Goal: Transaction & Acquisition: Book appointment/travel/reservation

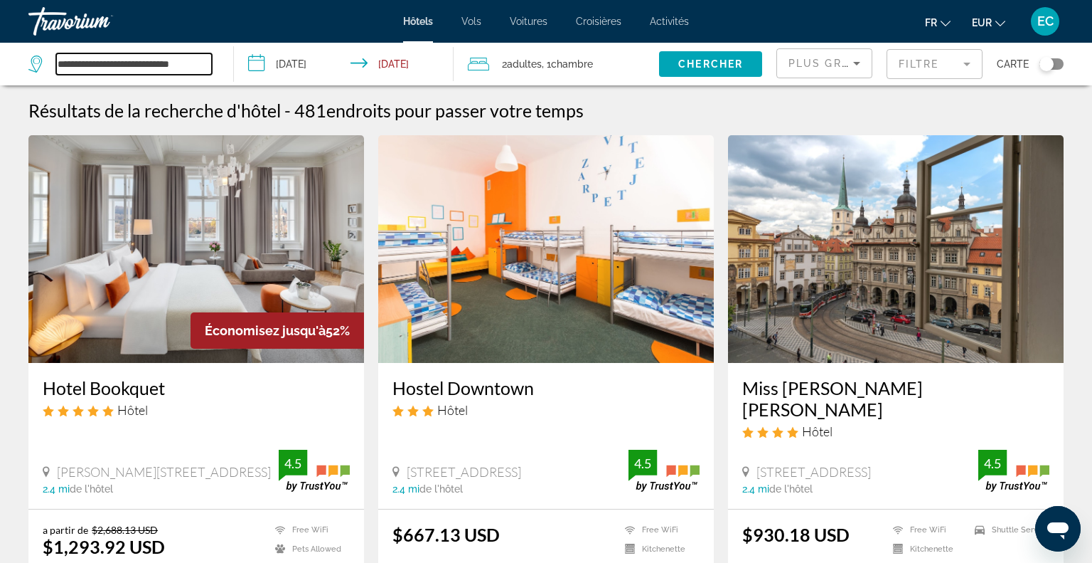
click at [132, 70] on input "**********" at bounding box center [134, 63] width 156 height 21
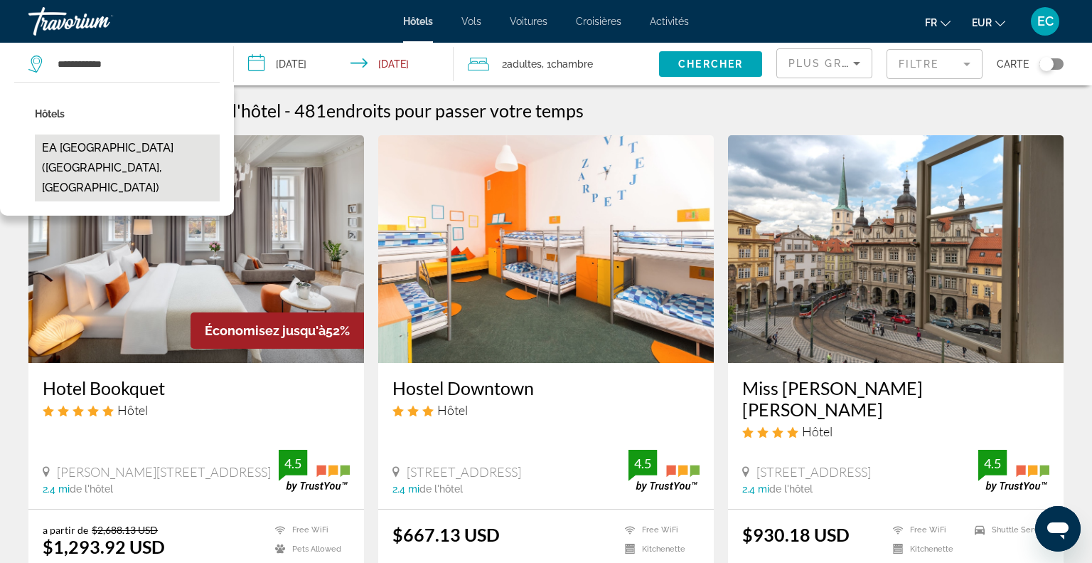
click at [82, 155] on button "EA [GEOGRAPHIC_DATA] ([GEOGRAPHIC_DATA], [GEOGRAPHIC_DATA])" at bounding box center [127, 167] width 185 height 67
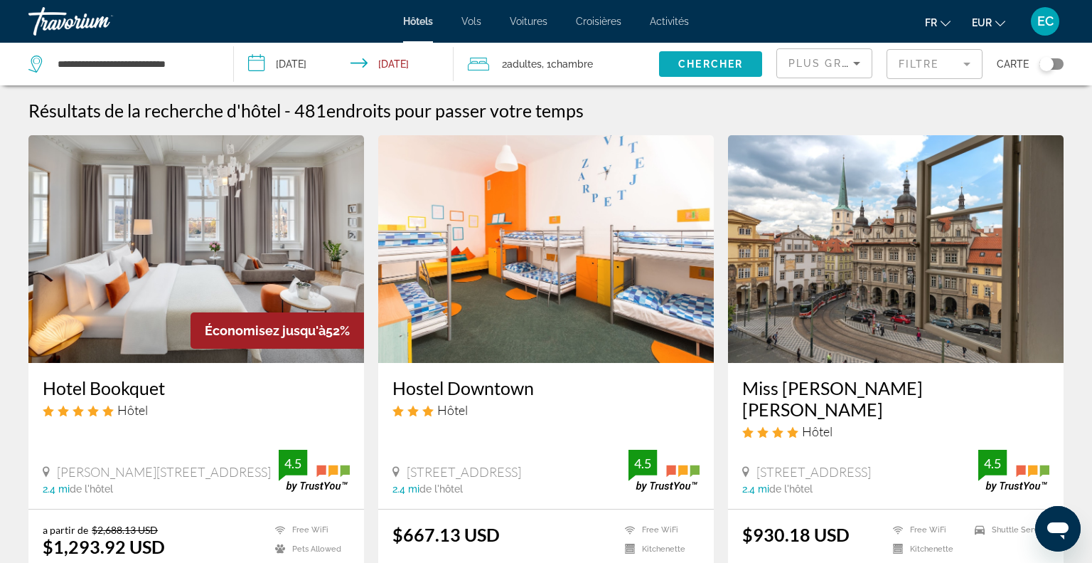
click at [694, 71] on span "Search widget" at bounding box center [710, 64] width 103 height 34
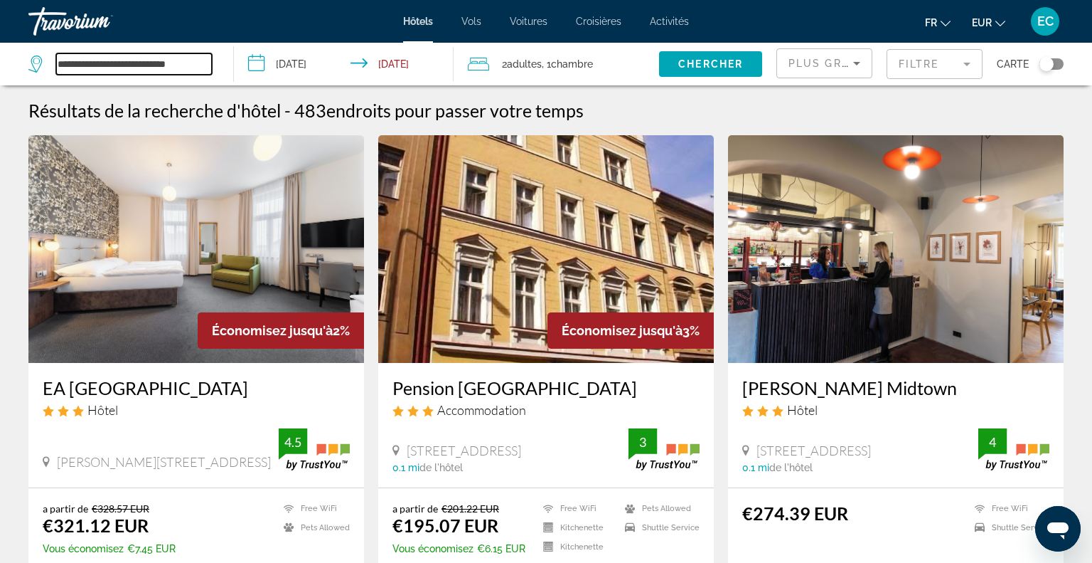
click at [161, 63] on input "**********" at bounding box center [134, 63] width 156 height 21
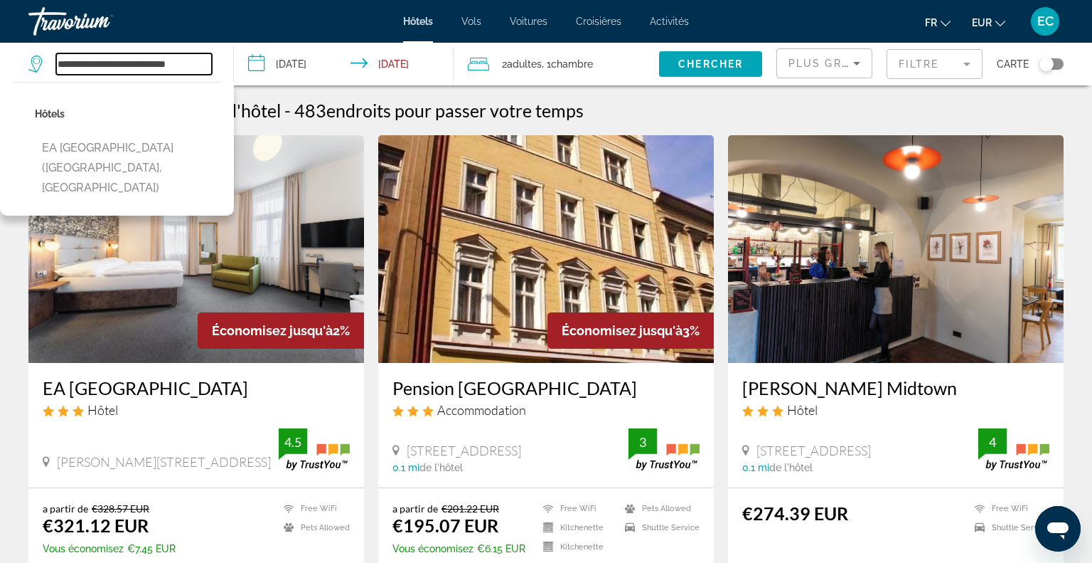
click at [161, 63] on input "**********" at bounding box center [134, 63] width 156 height 21
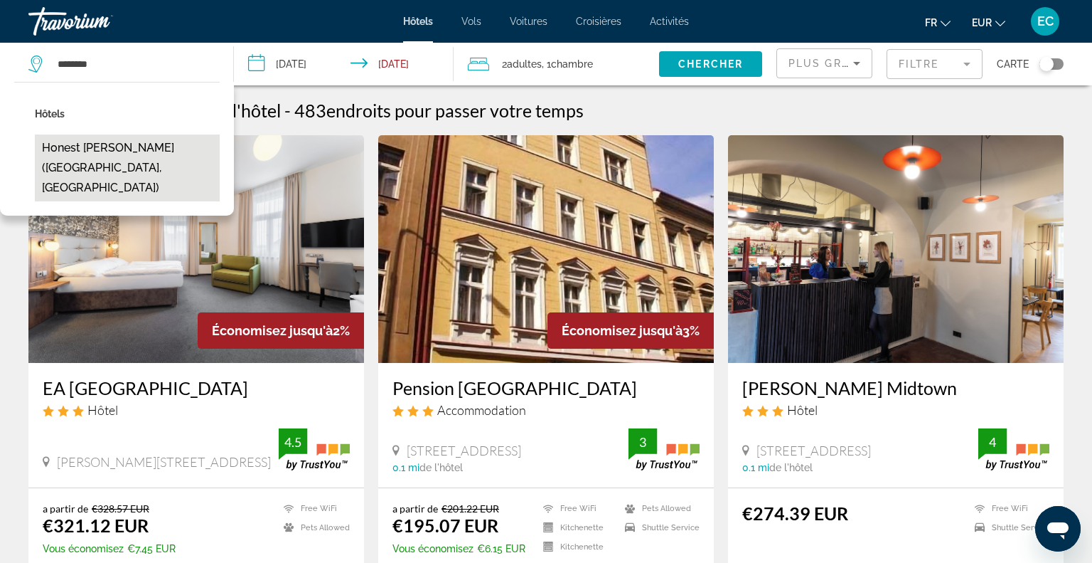
click at [143, 137] on button "Honest [PERSON_NAME] ([GEOGRAPHIC_DATA], [GEOGRAPHIC_DATA])" at bounding box center [127, 167] width 185 height 67
type input "**********"
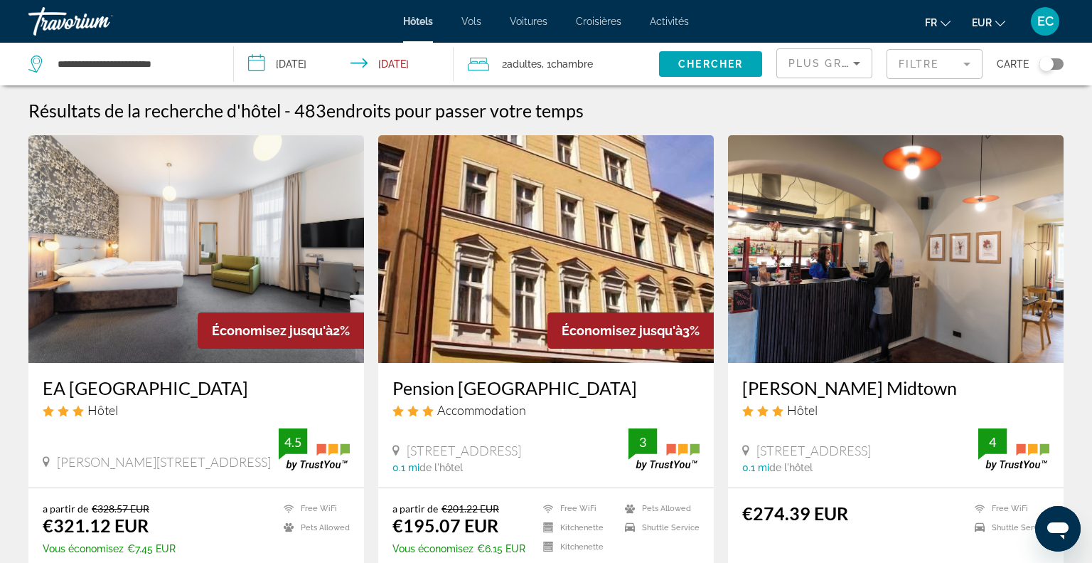
click at [143, 137] on img "Main content" at bounding box center [196, 249] width 336 height 228
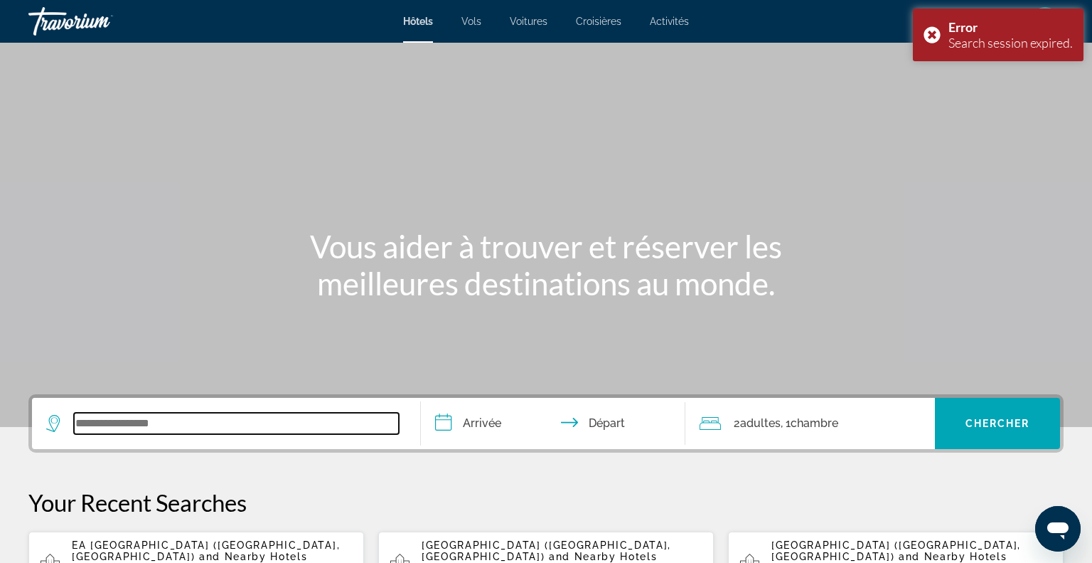
click at [174, 422] on input "Search widget" at bounding box center [236, 423] width 325 height 21
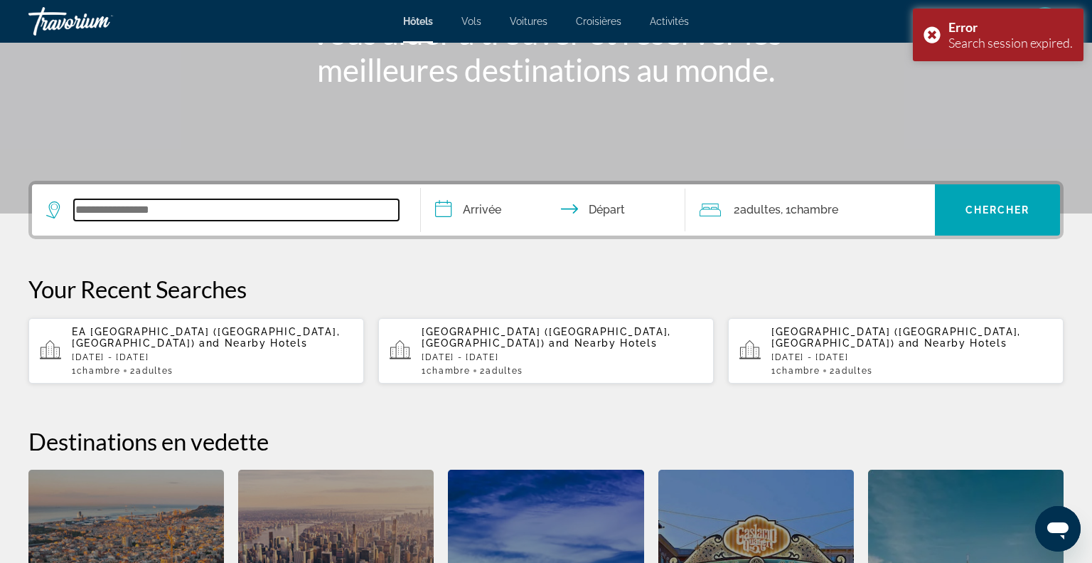
scroll to position [347, 0]
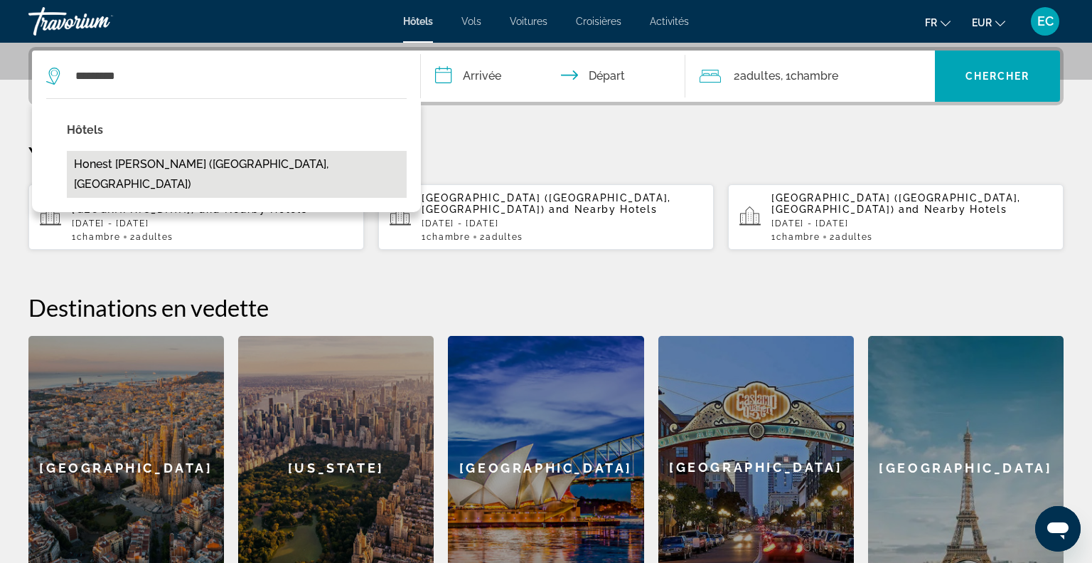
click at [158, 166] on button "Honest [PERSON_NAME] ([GEOGRAPHIC_DATA], [GEOGRAPHIC_DATA])" at bounding box center [237, 174] width 340 height 47
type input "**********"
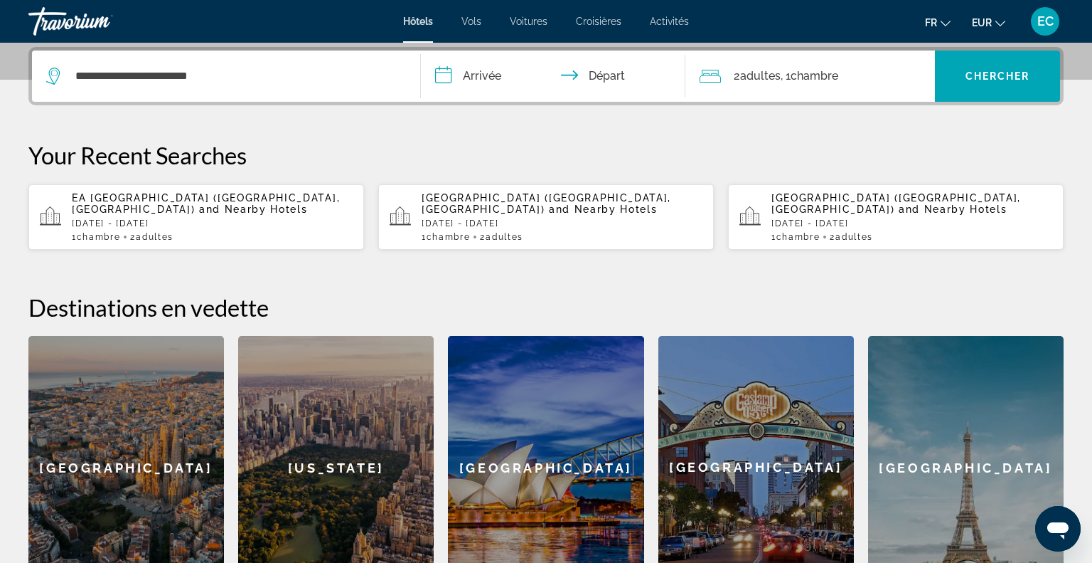
click at [475, 70] on input "**********" at bounding box center [556, 77] width 270 height 55
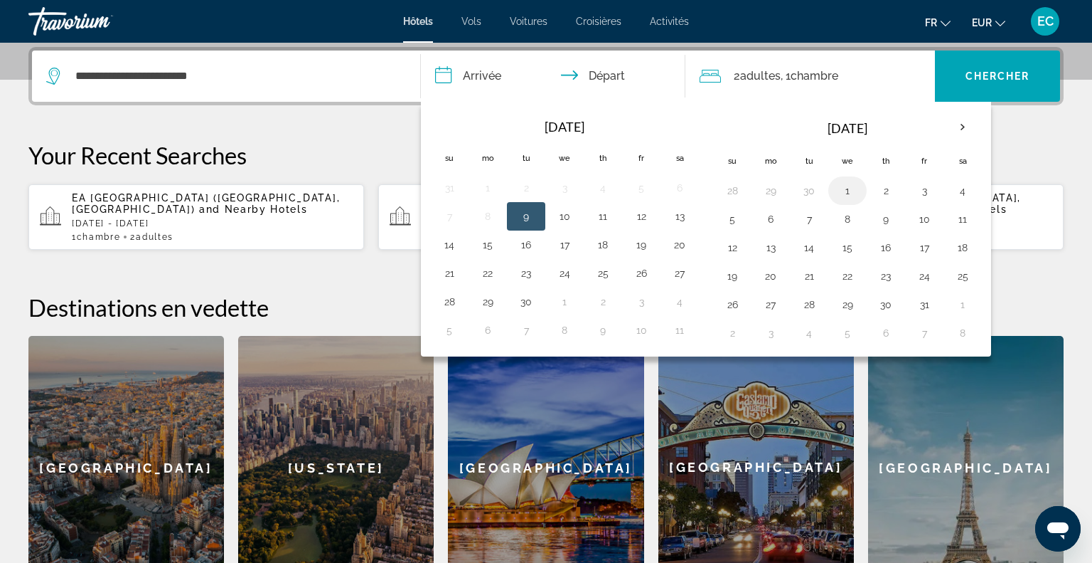
click at [847, 186] on button "1" at bounding box center [847, 191] width 23 height 20
click at [952, 189] on button "4" at bounding box center [963, 191] width 23 height 20
type input "**********"
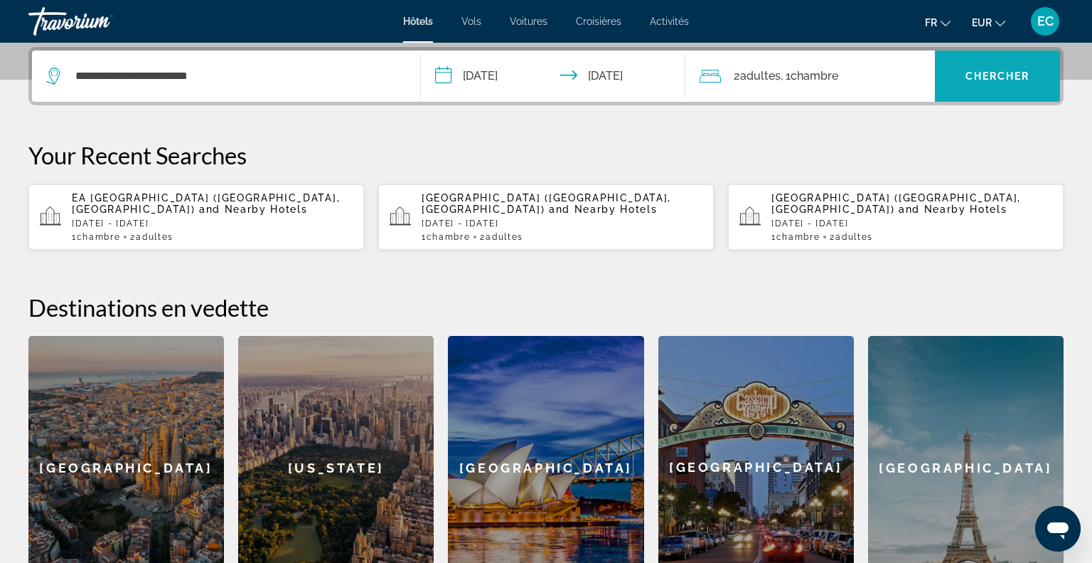
click at [970, 83] on span "Search widget" at bounding box center [997, 76] width 125 height 34
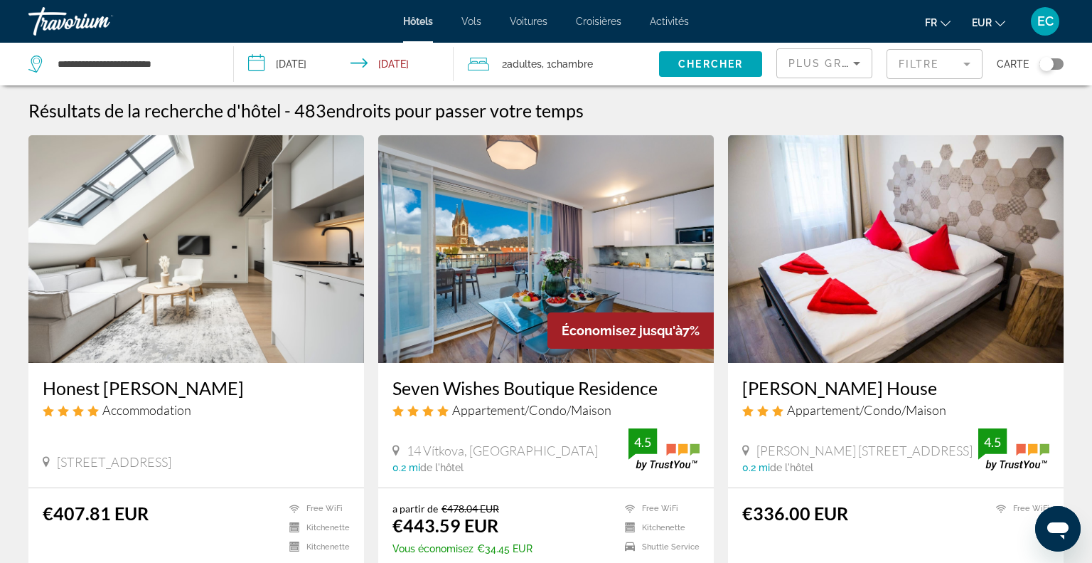
click at [149, 298] on img "Main content" at bounding box center [196, 249] width 336 height 228
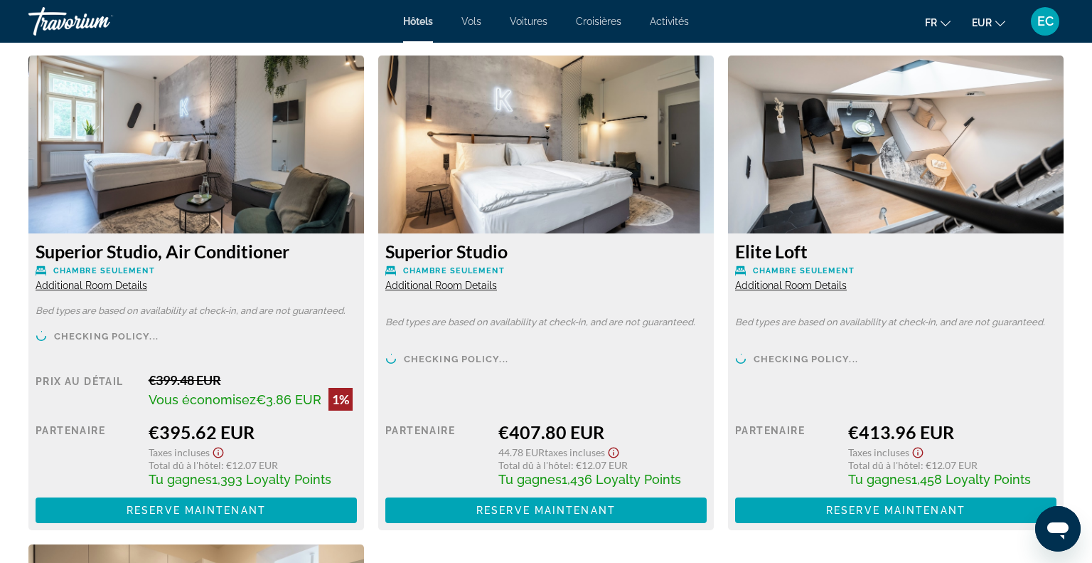
scroll to position [1972, 0]
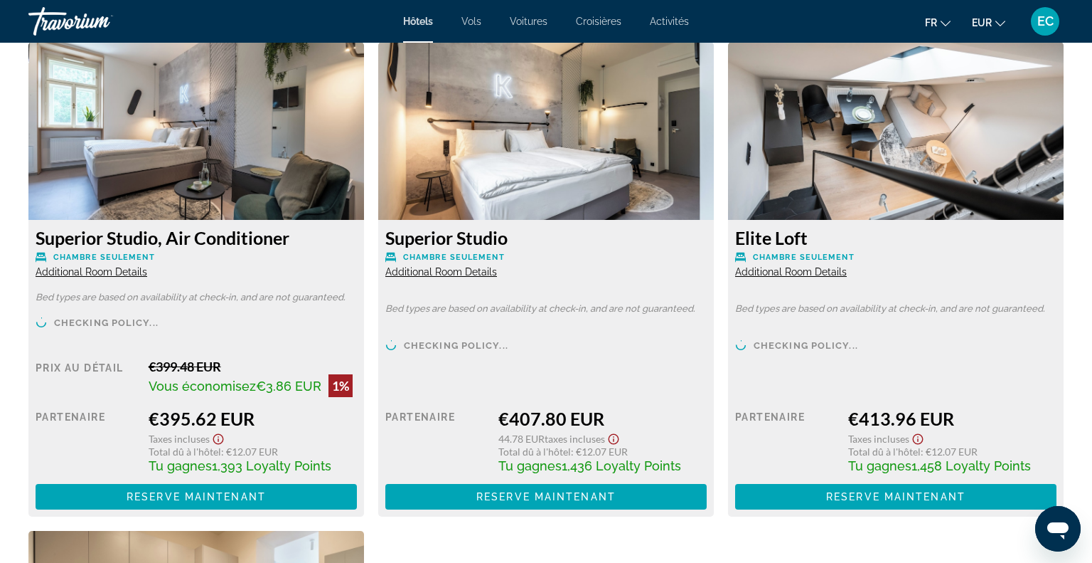
click at [138, 271] on span "Additional Room Details" at bounding box center [92, 271] width 112 height 11
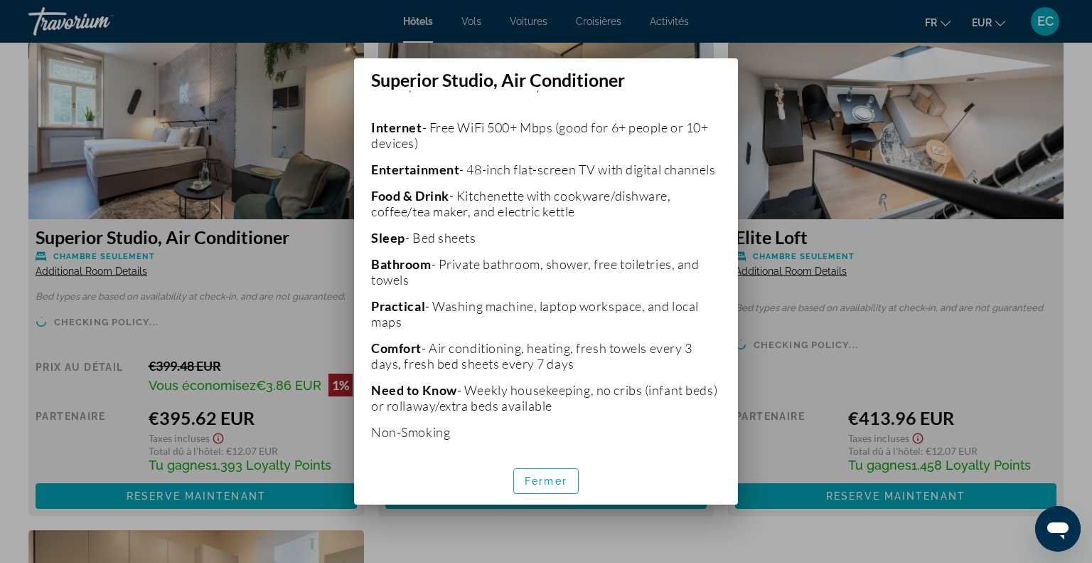
scroll to position [326, 0]
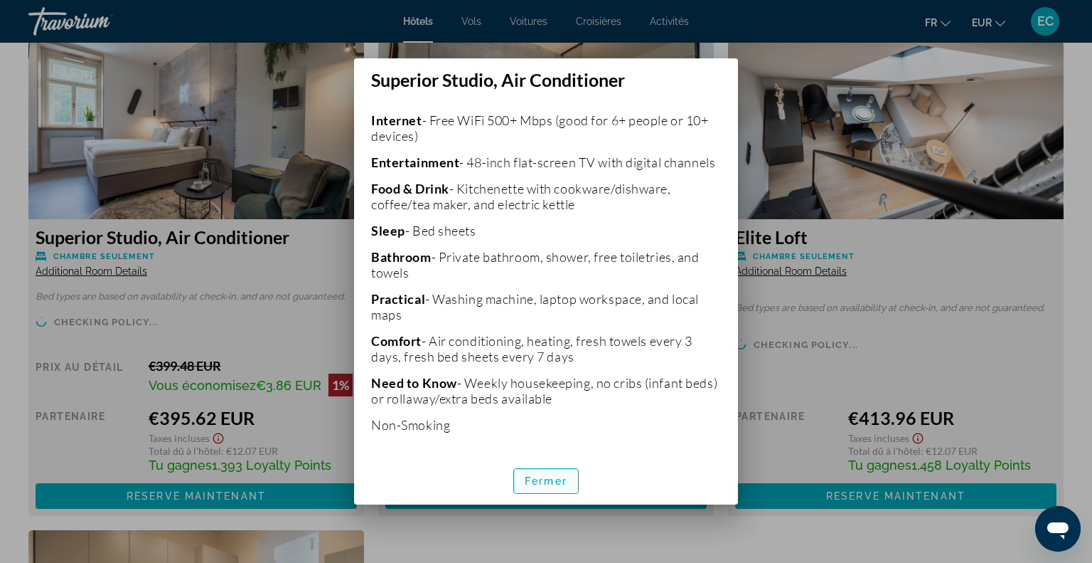
click at [553, 481] on span "Fermer" at bounding box center [546, 480] width 43 height 11
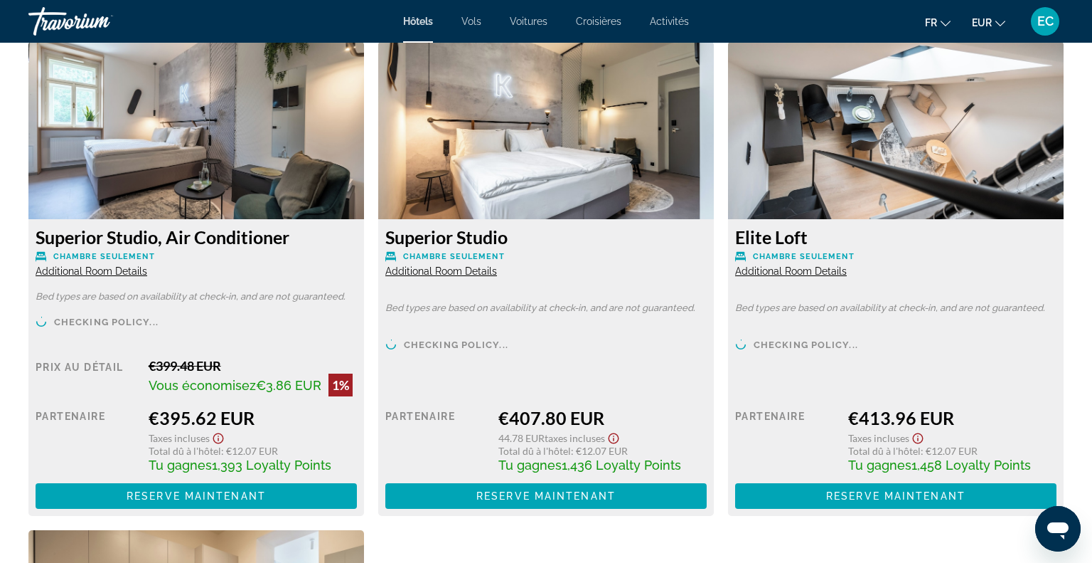
scroll to position [1972, 0]
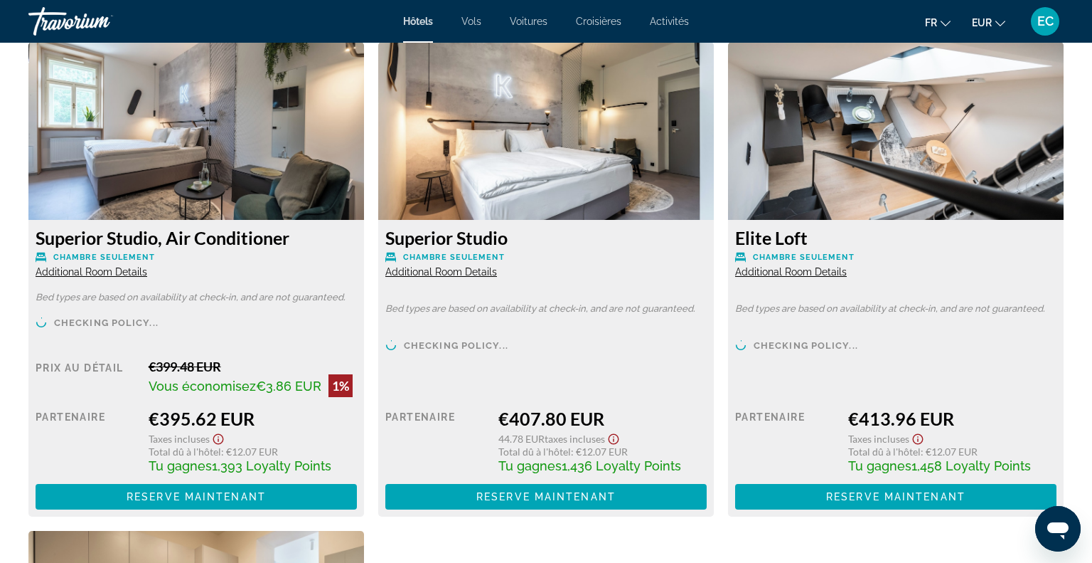
click at [447, 272] on span "Additional Room Details" at bounding box center [441, 271] width 112 height 11
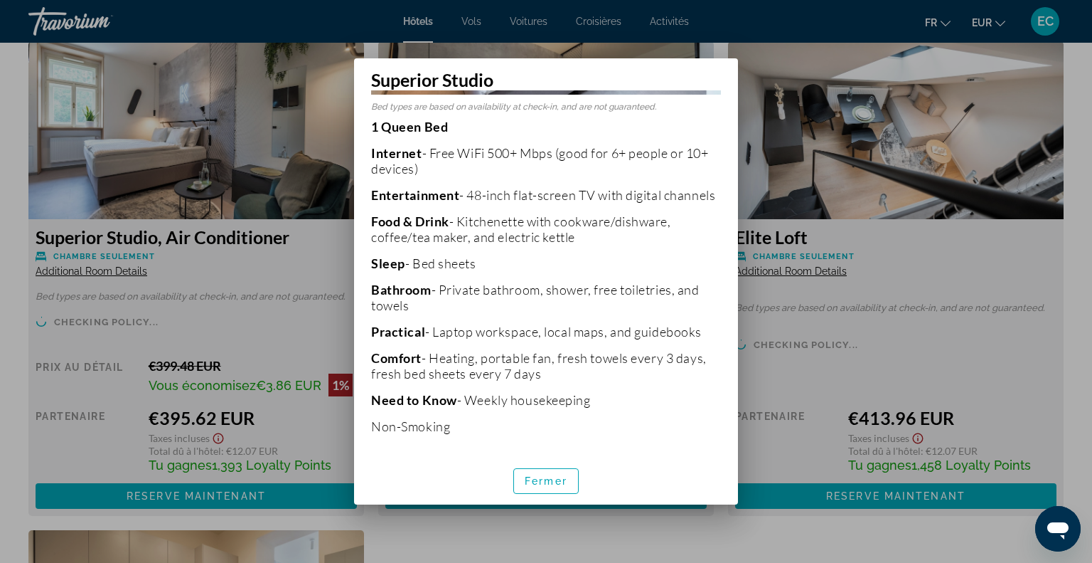
scroll to position [253, 0]
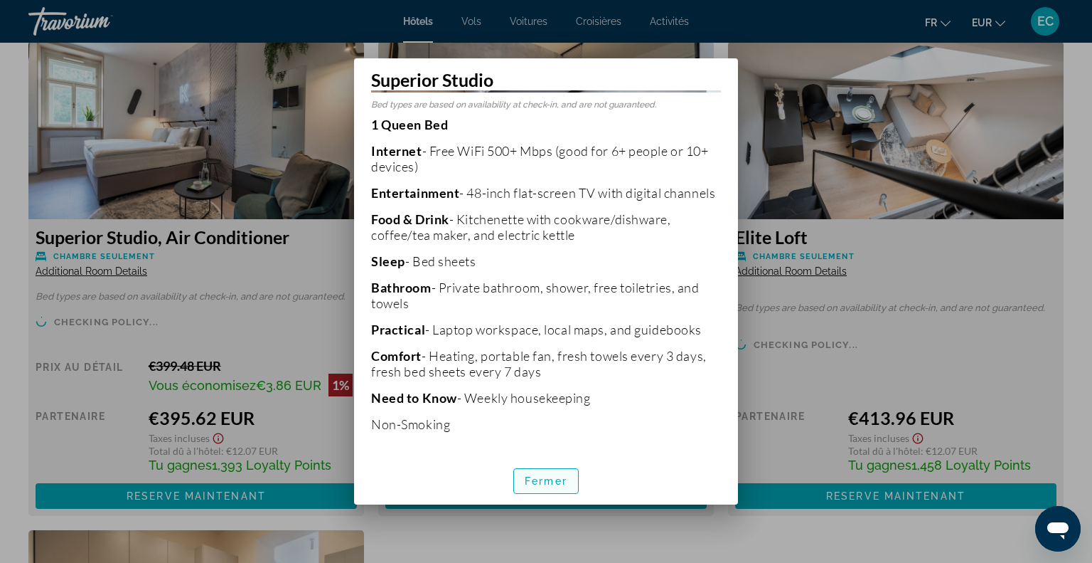
click at [549, 475] on span "Fermer" at bounding box center [546, 480] width 43 height 11
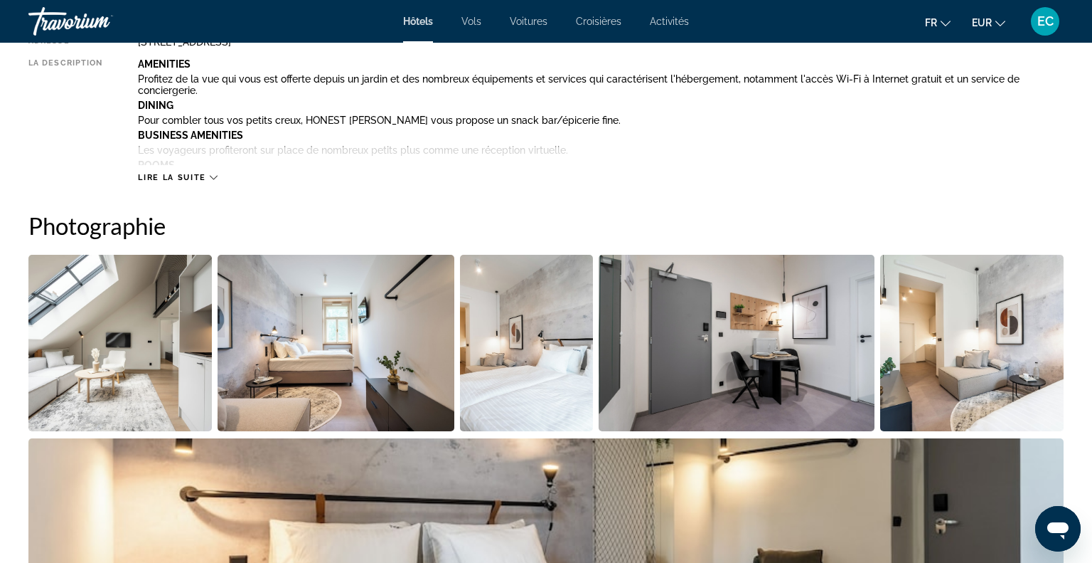
scroll to position [562, 0]
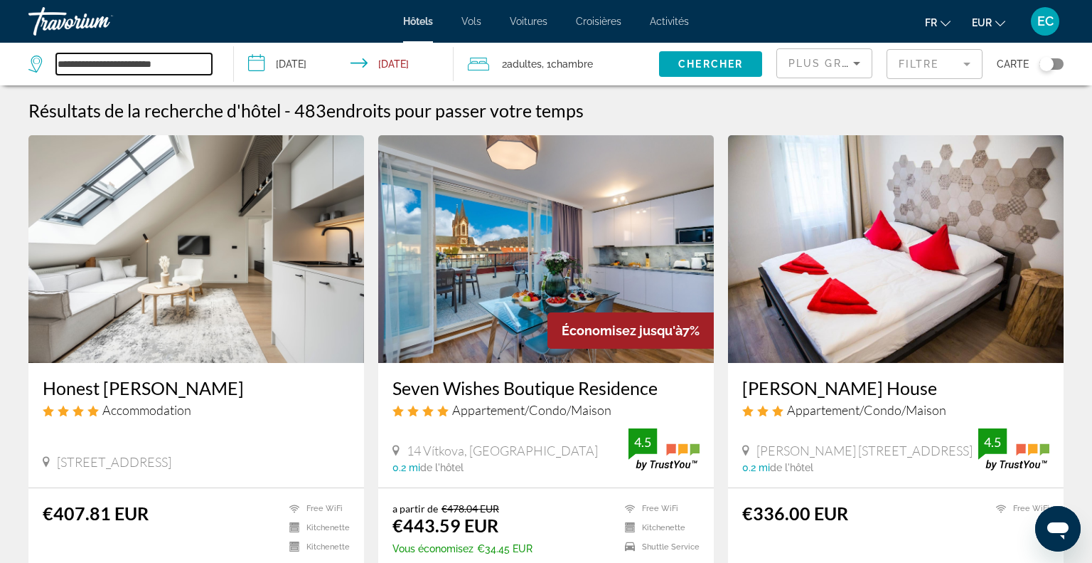
click at [149, 60] on input "**********" at bounding box center [134, 63] width 156 height 21
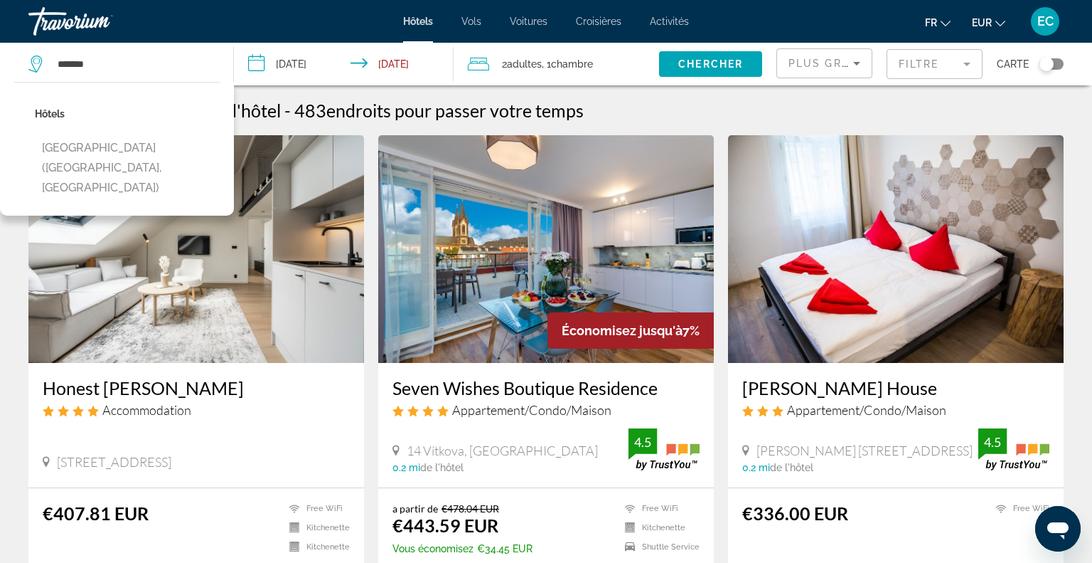
click at [133, 161] on div "[GEOGRAPHIC_DATA] ([GEOGRAPHIC_DATA], [GEOGRAPHIC_DATA])" at bounding box center [127, 156] width 185 height 105
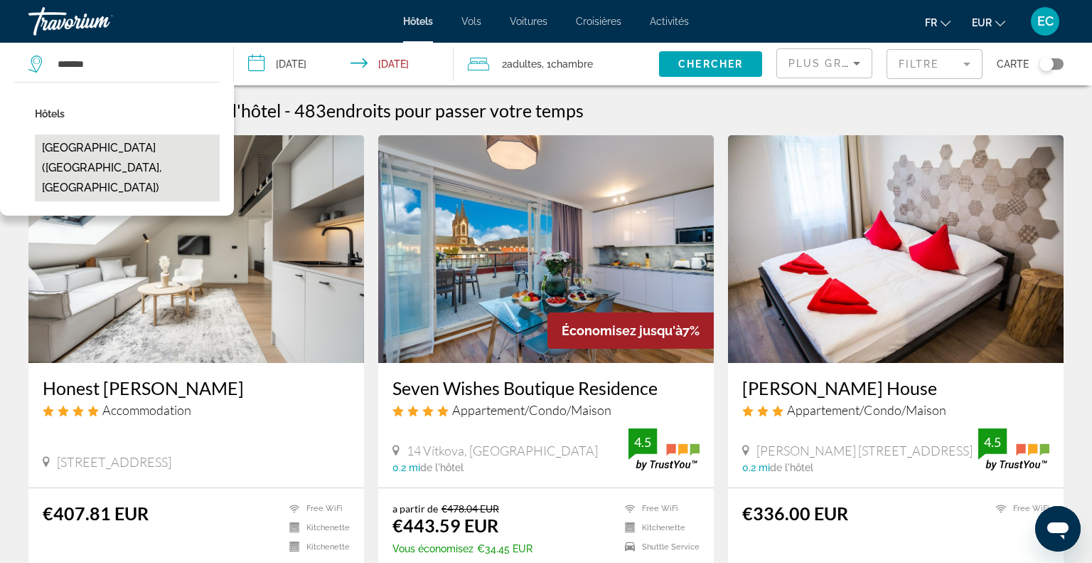
click at [134, 149] on button "[GEOGRAPHIC_DATA] ([GEOGRAPHIC_DATA], [GEOGRAPHIC_DATA])" at bounding box center [127, 167] width 185 height 67
type input "**********"
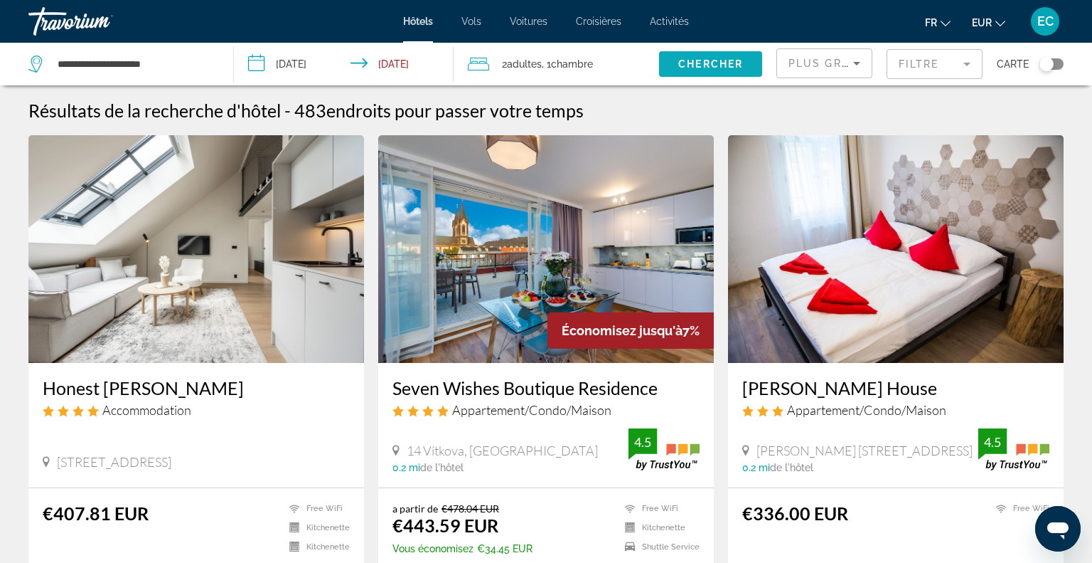
click at [675, 59] on span "Search widget" at bounding box center [710, 64] width 103 height 34
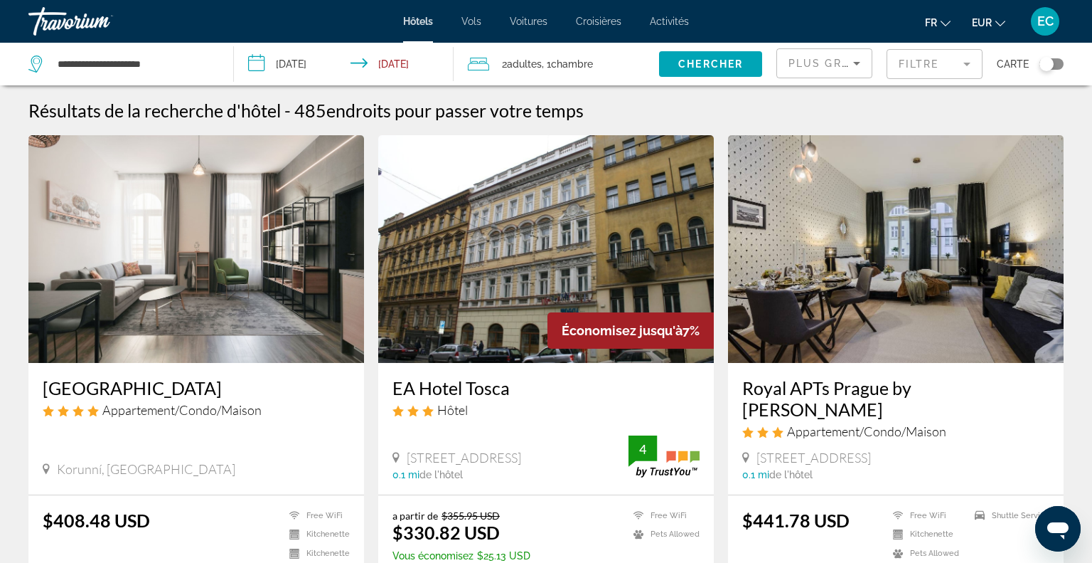
click at [235, 267] on img "Main content" at bounding box center [196, 249] width 336 height 228
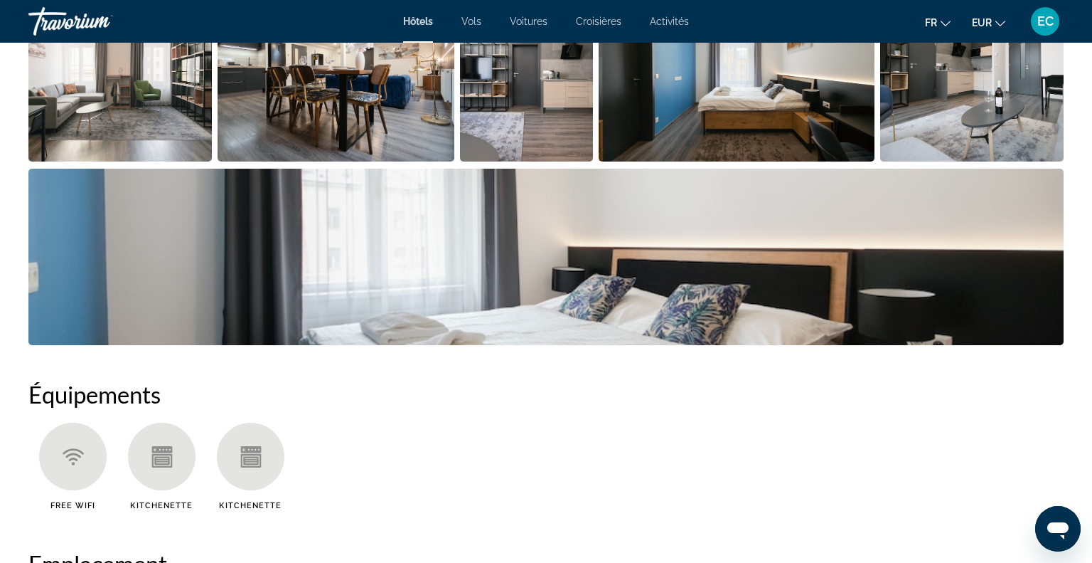
scroll to position [831, 0]
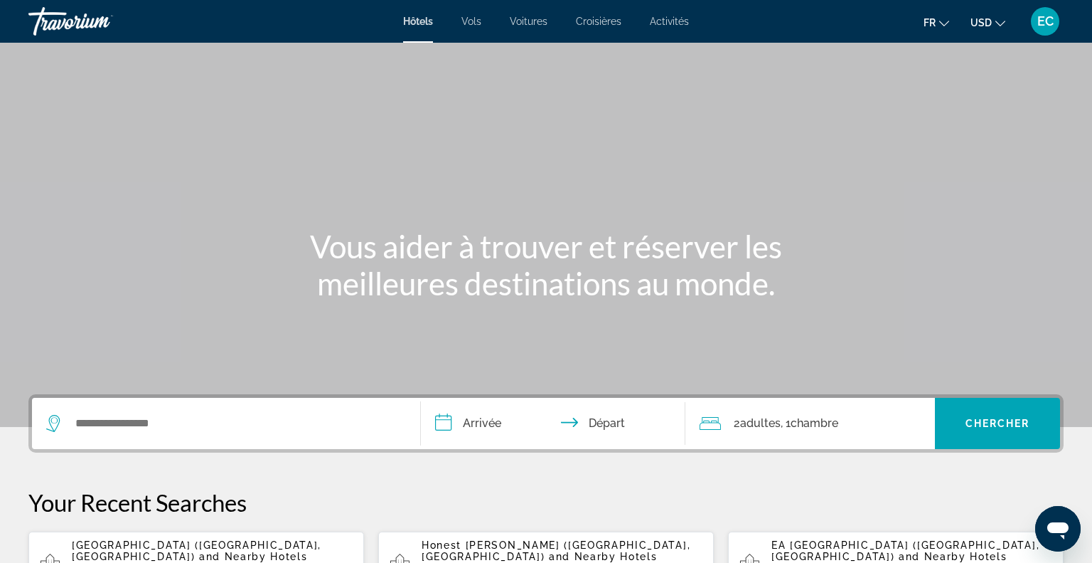
click at [977, 22] on span "USD" at bounding box center [981, 22] width 21 height 11
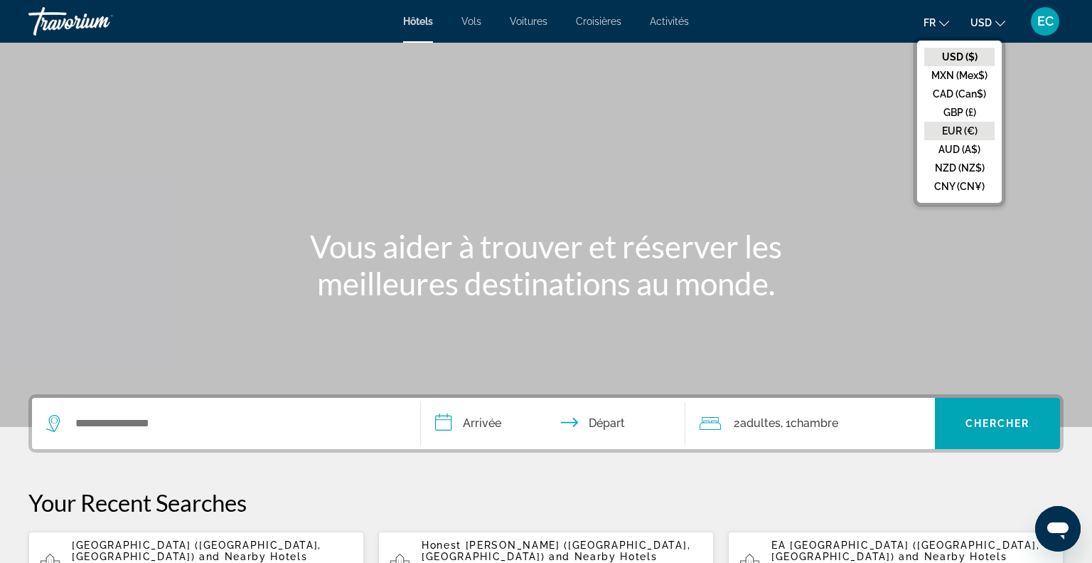
click at [949, 130] on button "EUR (€)" at bounding box center [960, 131] width 70 height 18
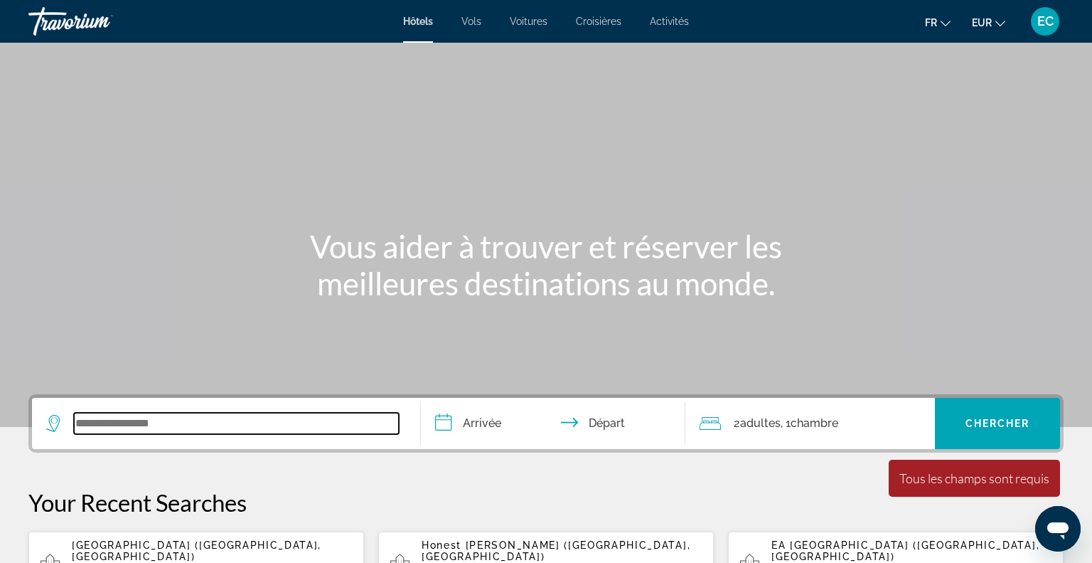
click at [286, 426] on input "Search widget" at bounding box center [236, 423] width 325 height 21
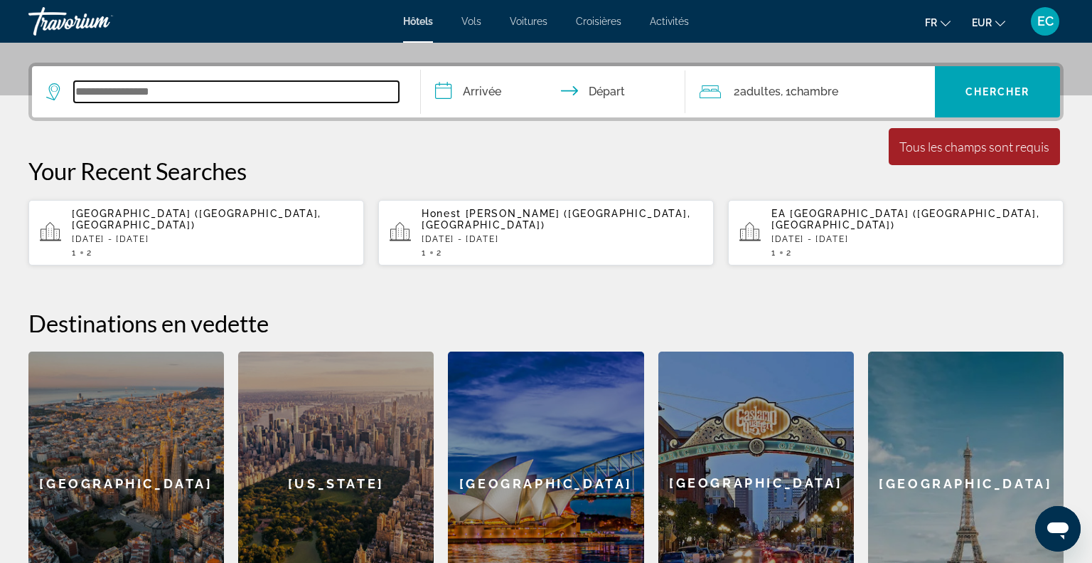
scroll to position [347, 0]
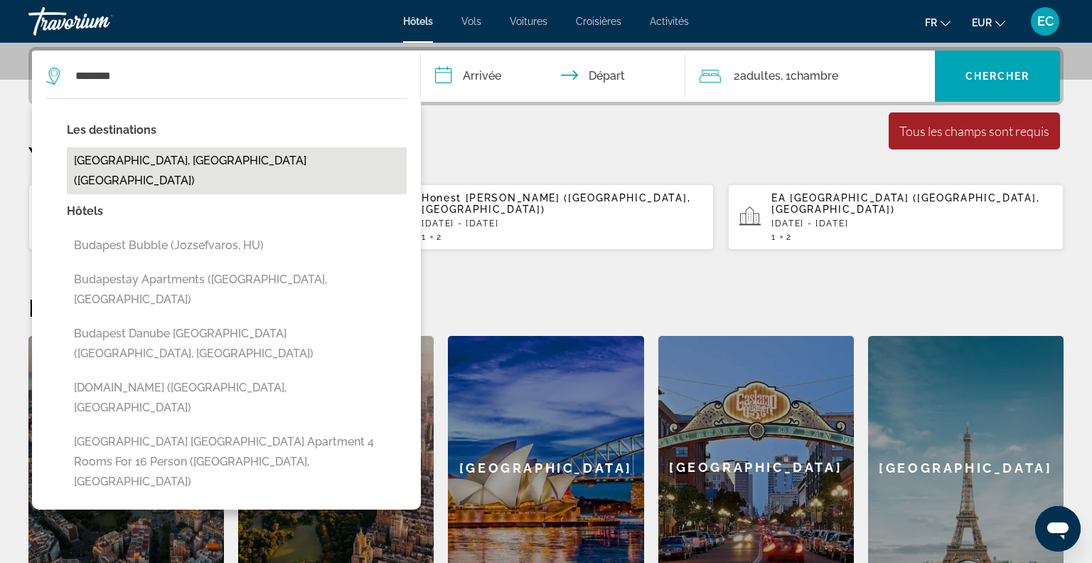
click at [144, 159] on button "Budapest, Hungary (BUD)" at bounding box center [237, 170] width 340 height 47
type input "**********"
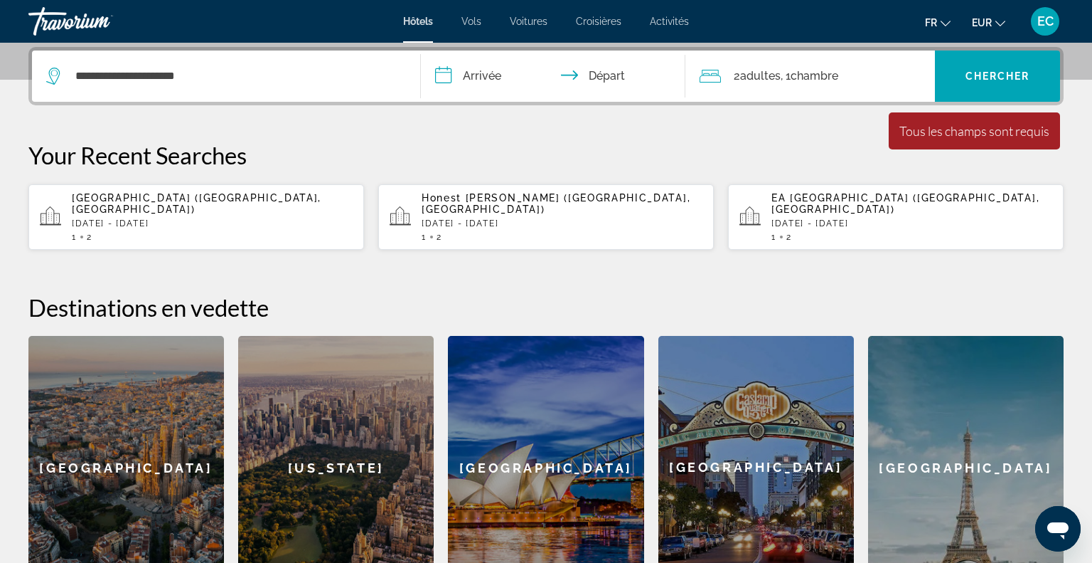
click at [462, 85] on input "**********" at bounding box center [556, 77] width 270 height 55
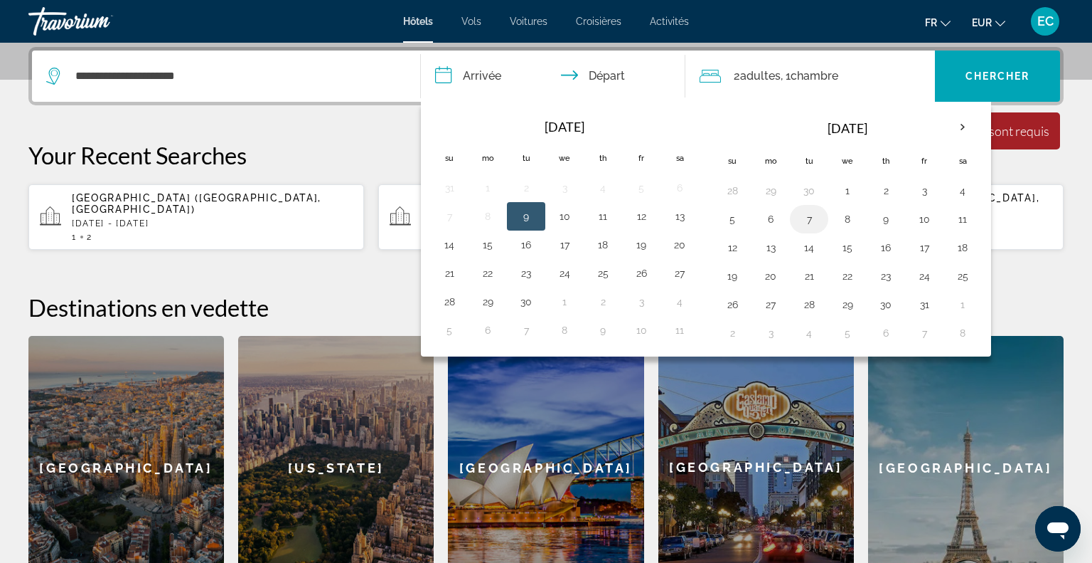
click at [811, 220] on button "7" at bounding box center [809, 219] width 23 height 20
click at [925, 230] on td "10" at bounding box center [924, 219] width 38 height 28
click at [925, 225] on button "10" at bounding box center [924, 219] width 23 height 20
type input "**********"
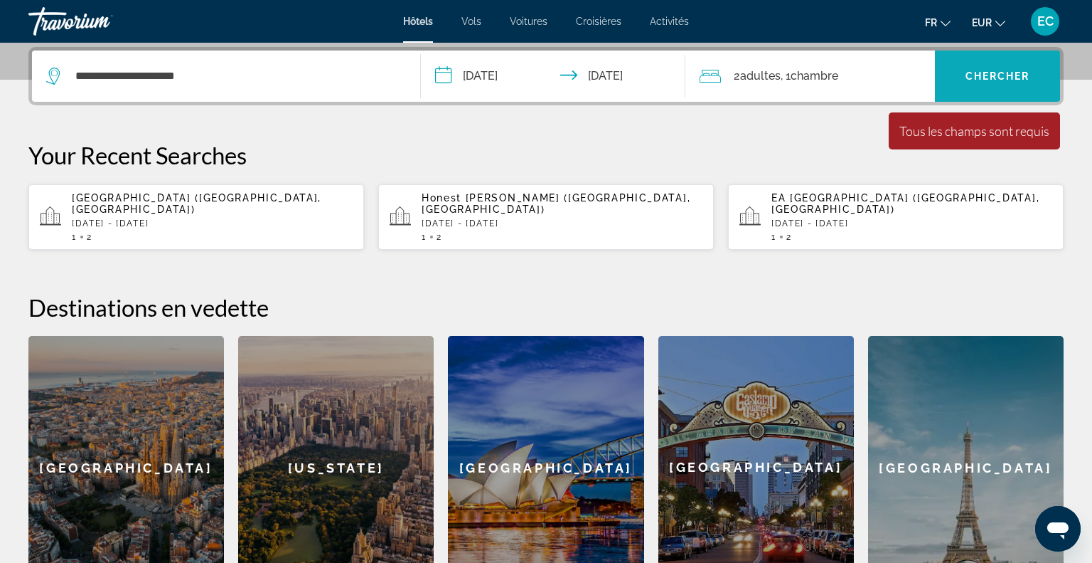
click at [998, 80] on span "Chercher" at bounding box center [998, 75] width 65 height 11
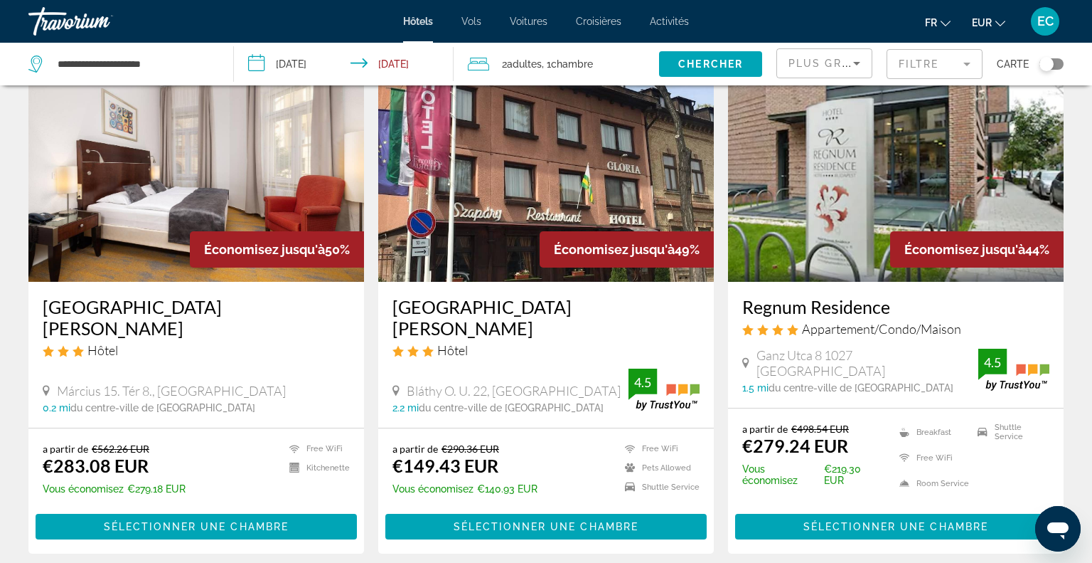
scroll to position [84, 0]
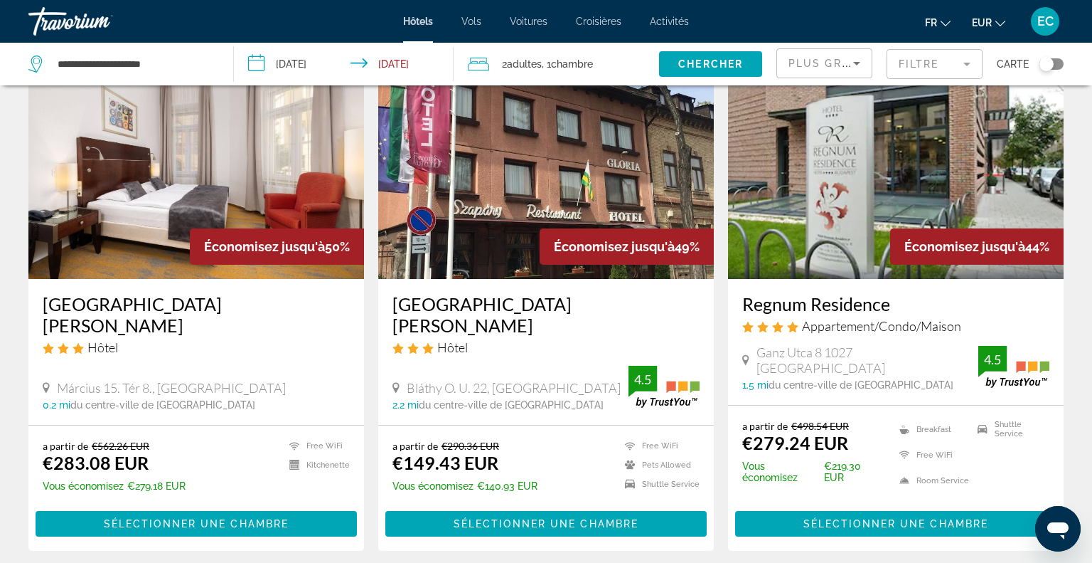
click at [142, 237] on img "Main content" at bounding box center [196, 165] width 336 height 228
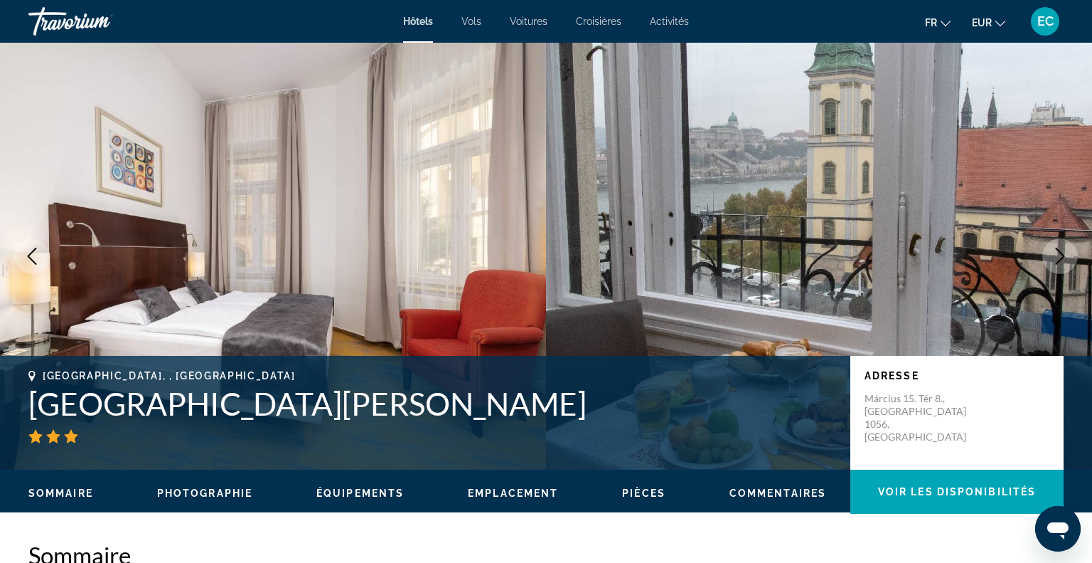
click at [1063, 260] on icon "Next image" at bounding box center [1060, 256] width 17 height 17
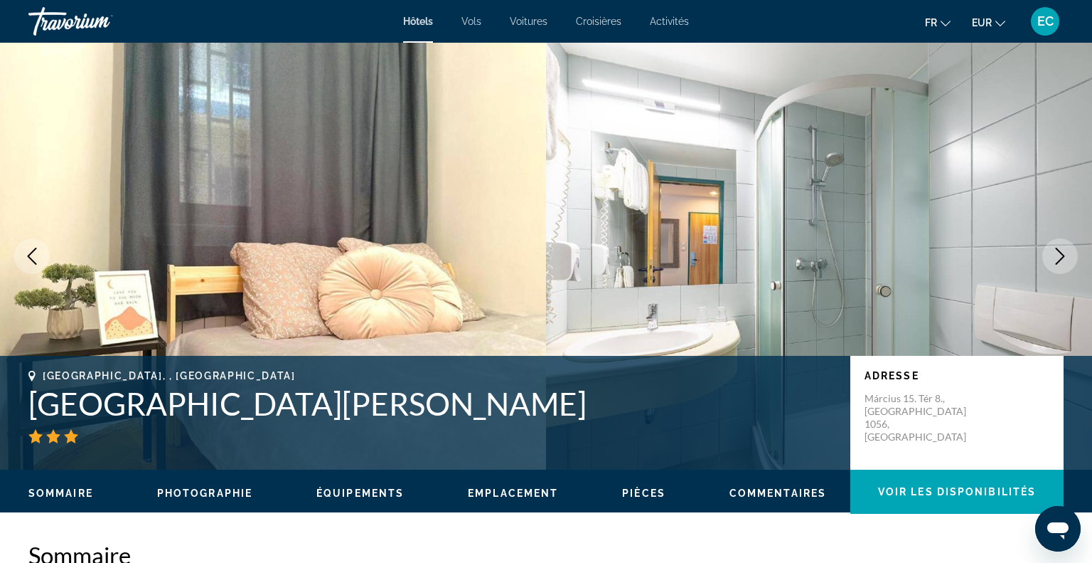
click at [34, 266] on button "Previous image" at bounding box center [32, 256] width 36 height 36
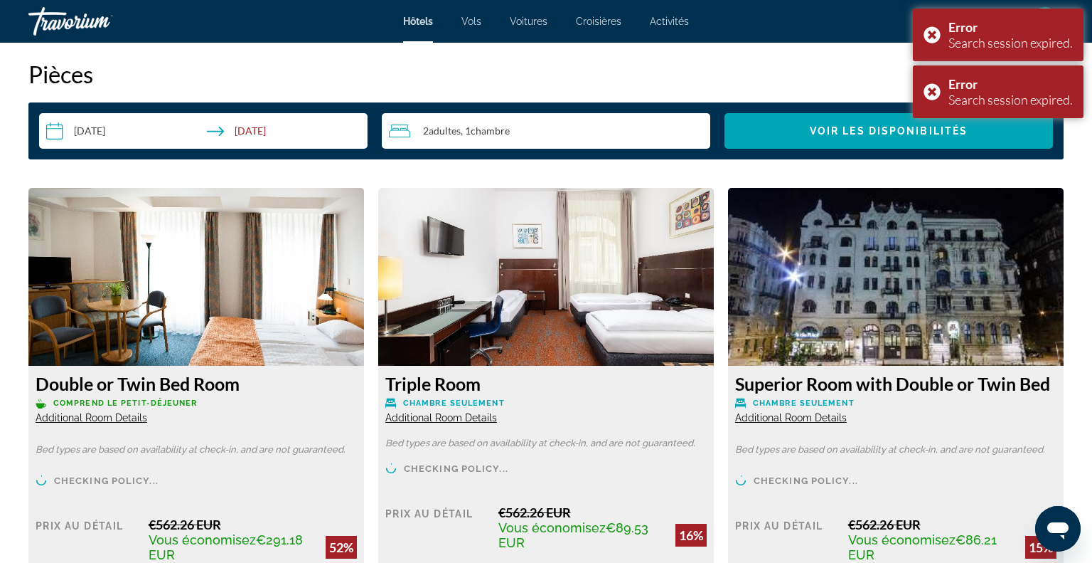
scroll to position [1824, 0]
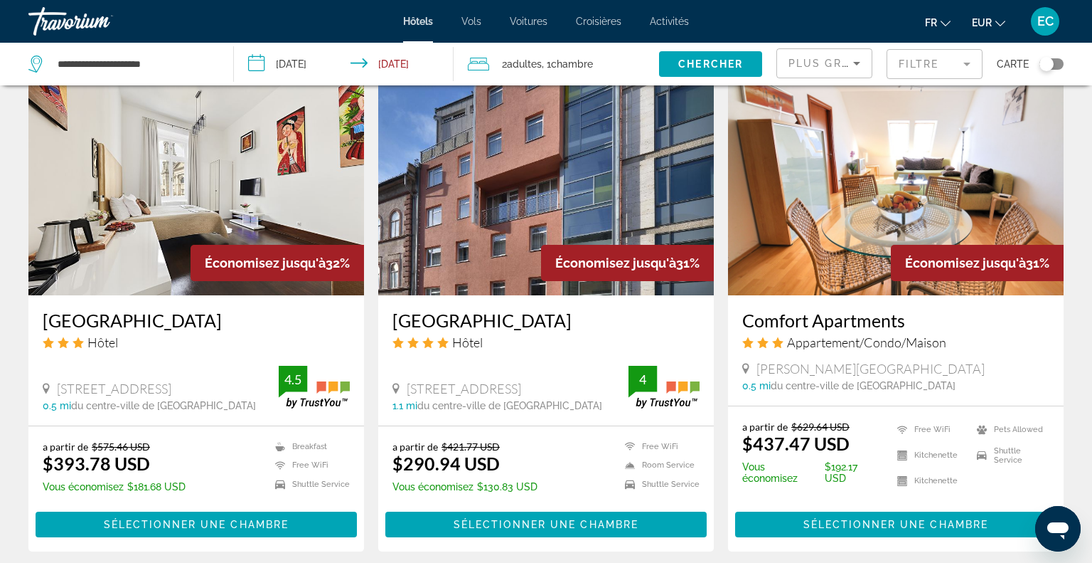
scroll to position [1651, 0]
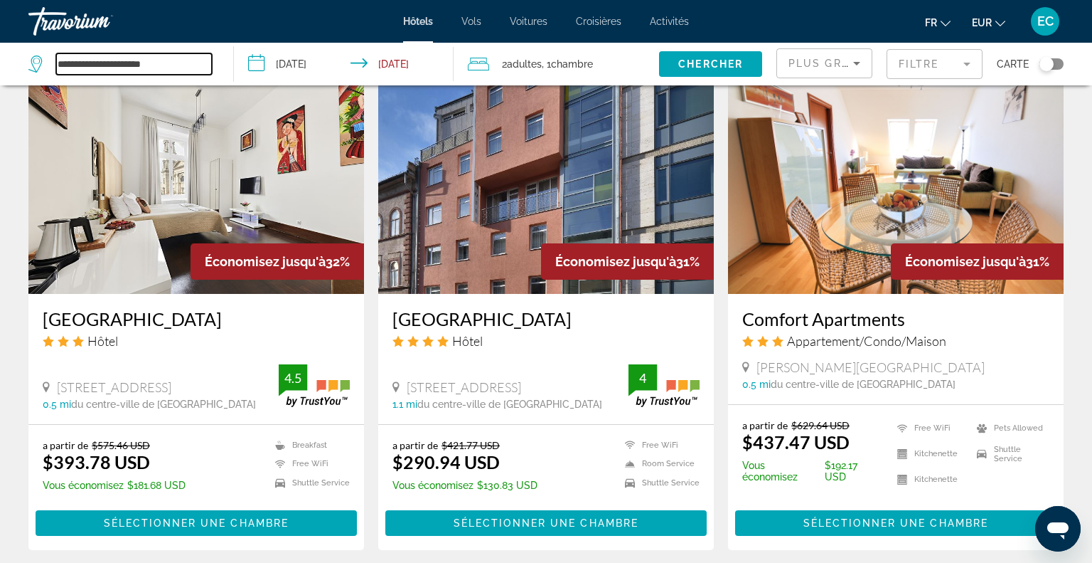
click at [138, 60] on input "**********" at bounding box center [134, 63] width 156 height 21
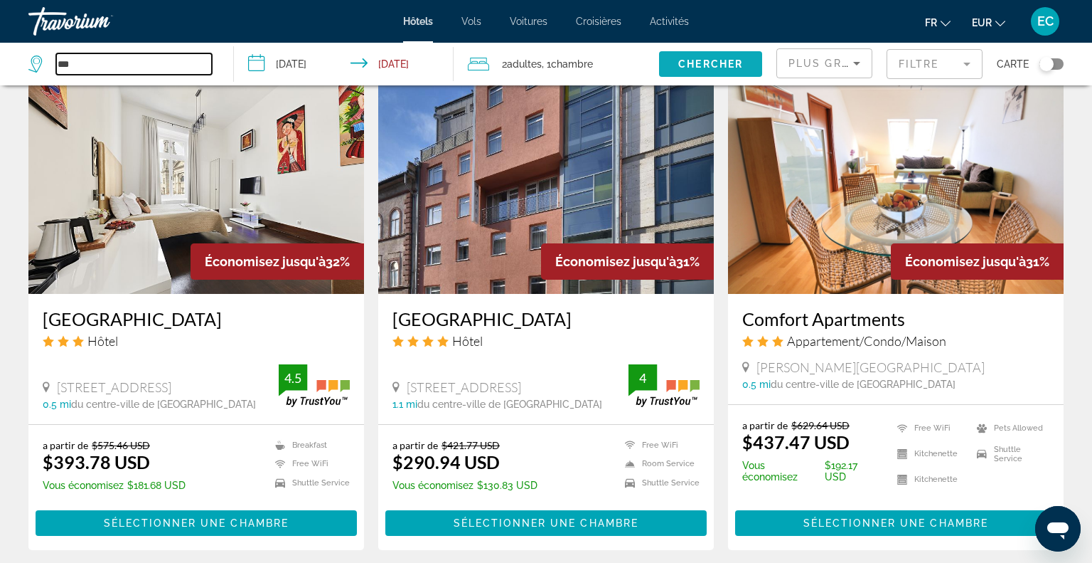
type input "***"
click at [725, 73] on span "Search widget" at bounding box center [710, 64] width 103 height 34
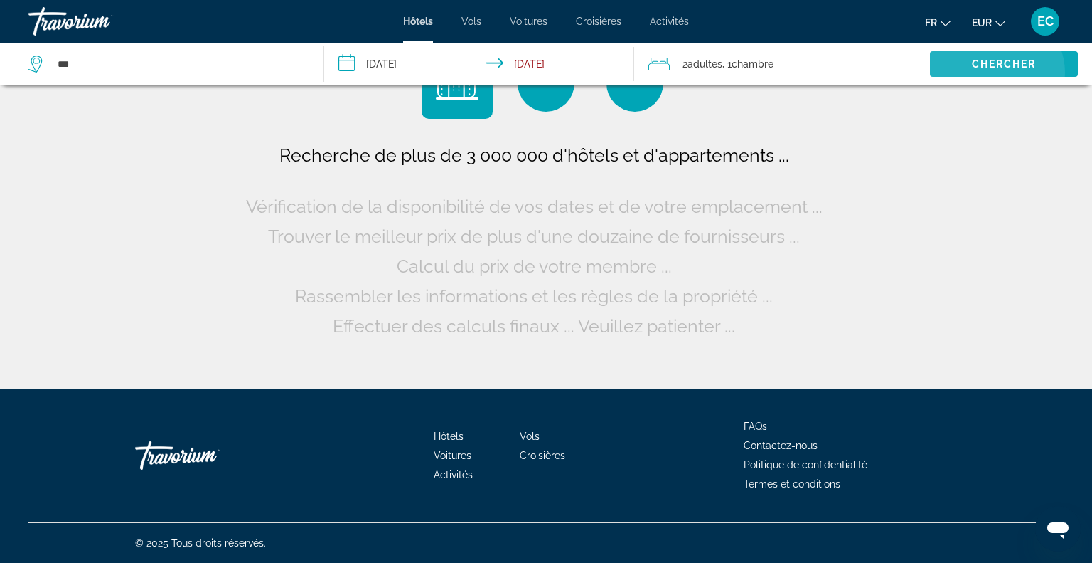
scroll to position [0, 0]
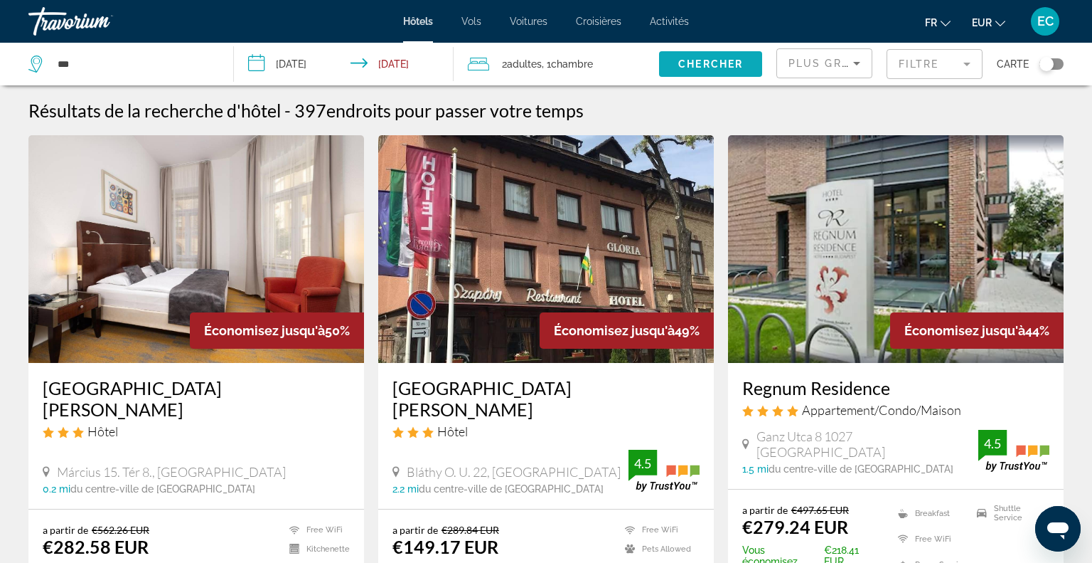
click at [748, 65] on span "Search widget" at bounding box center [710, 64] width 103 height 34
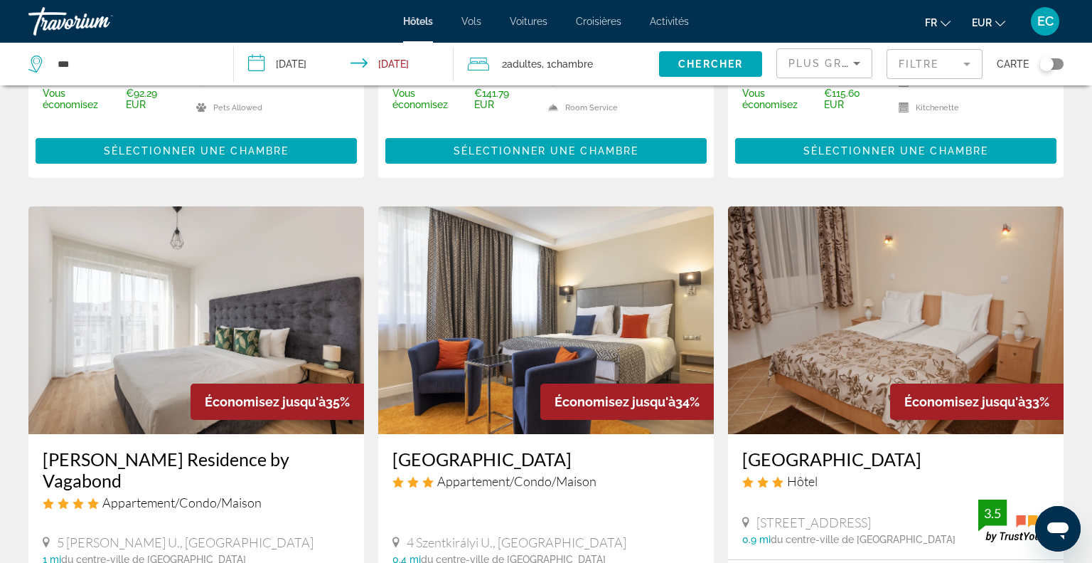
scroll to position [1041, 0]
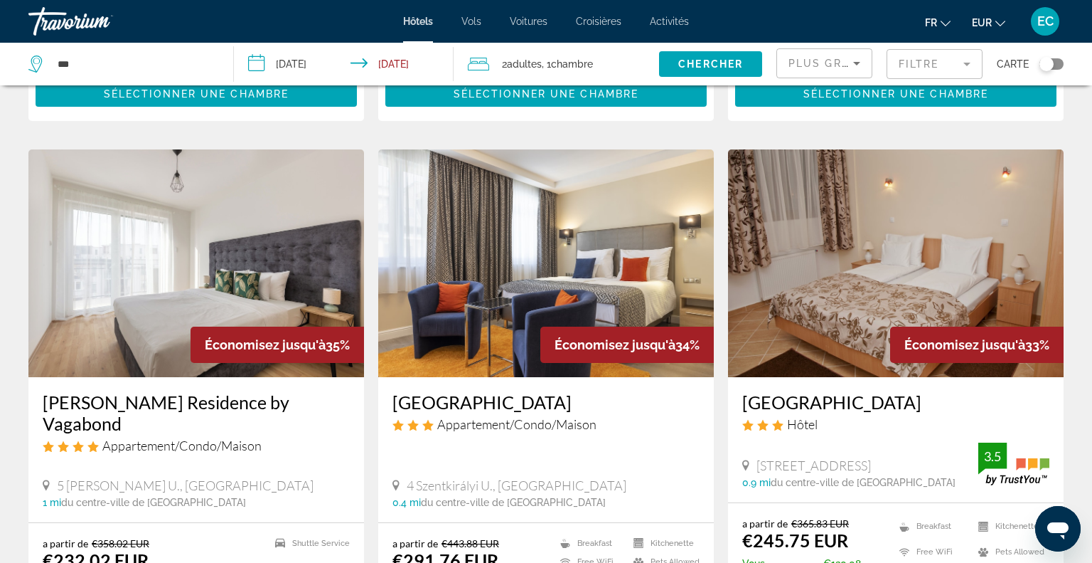
click at [829, 50] on div "Plus grandes économies" at bounding box center [825, 69] width 72 height 40
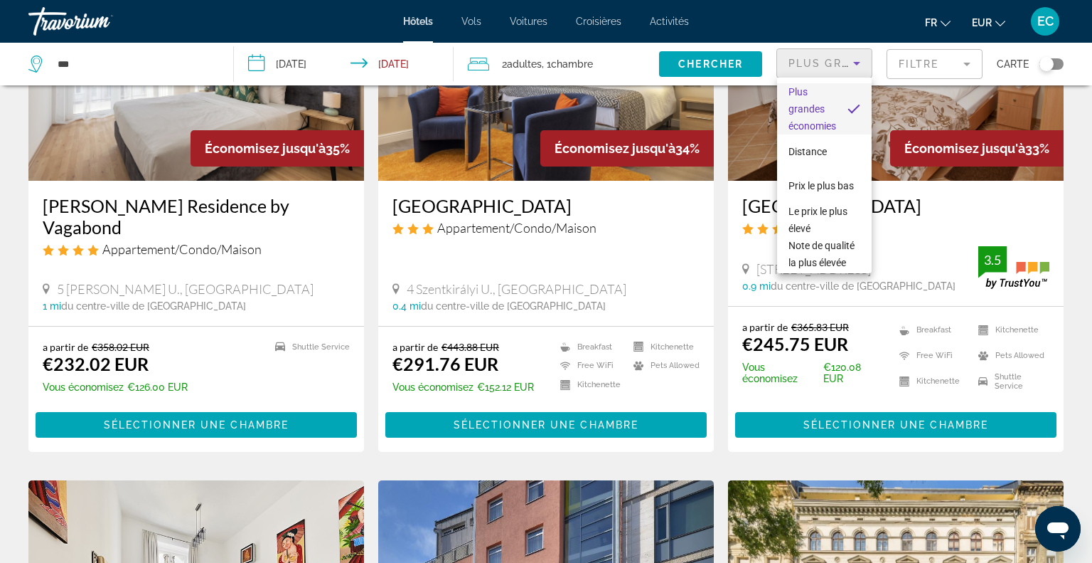
scroll to position [1252, 0]
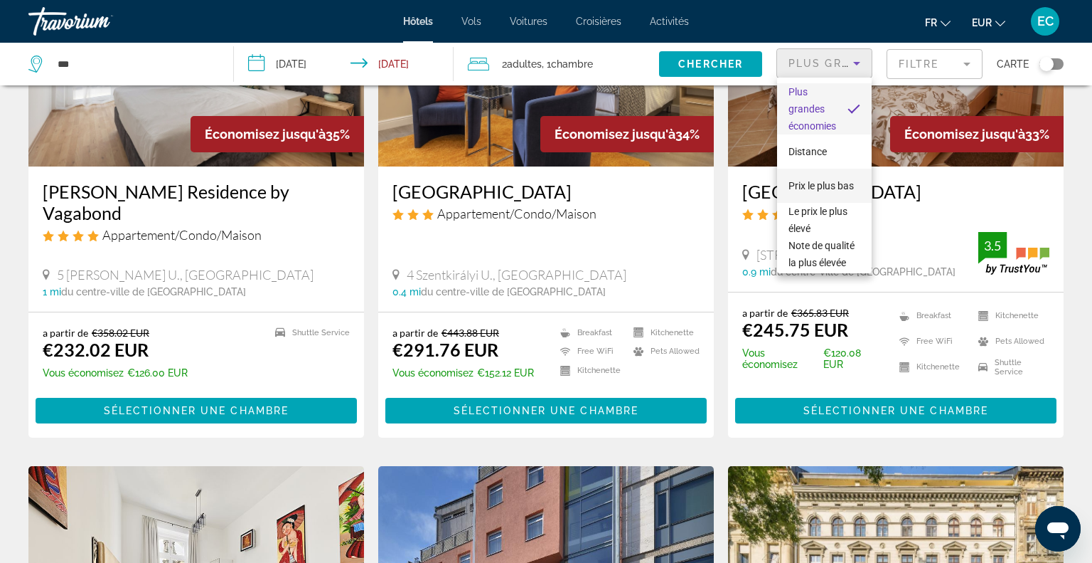
click at [821, 181] on span "Prix le plus bas" at bounding box center [821, 185] width 65 height 11
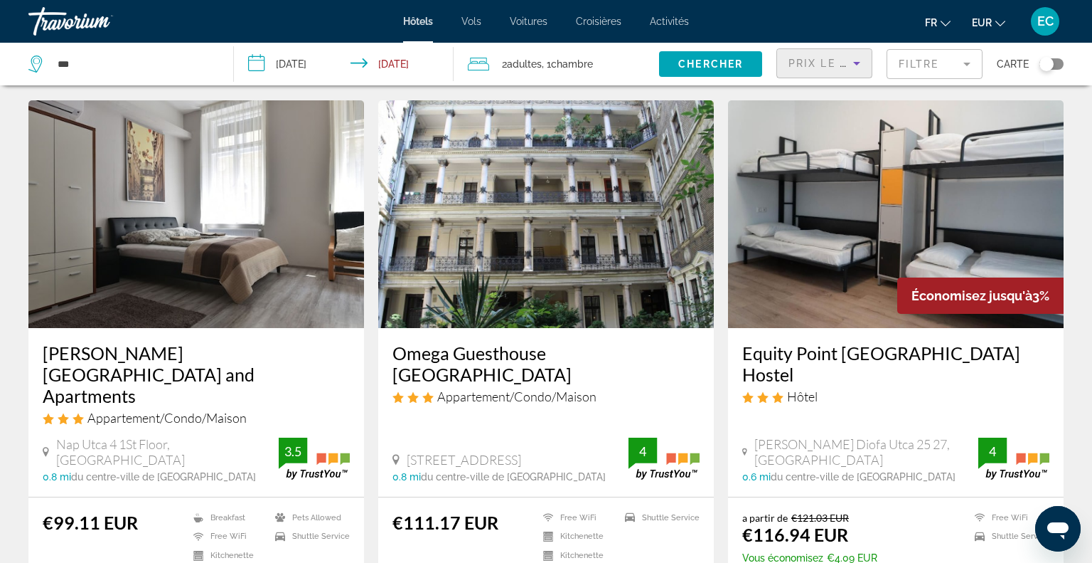
scroll to position [36, 0]
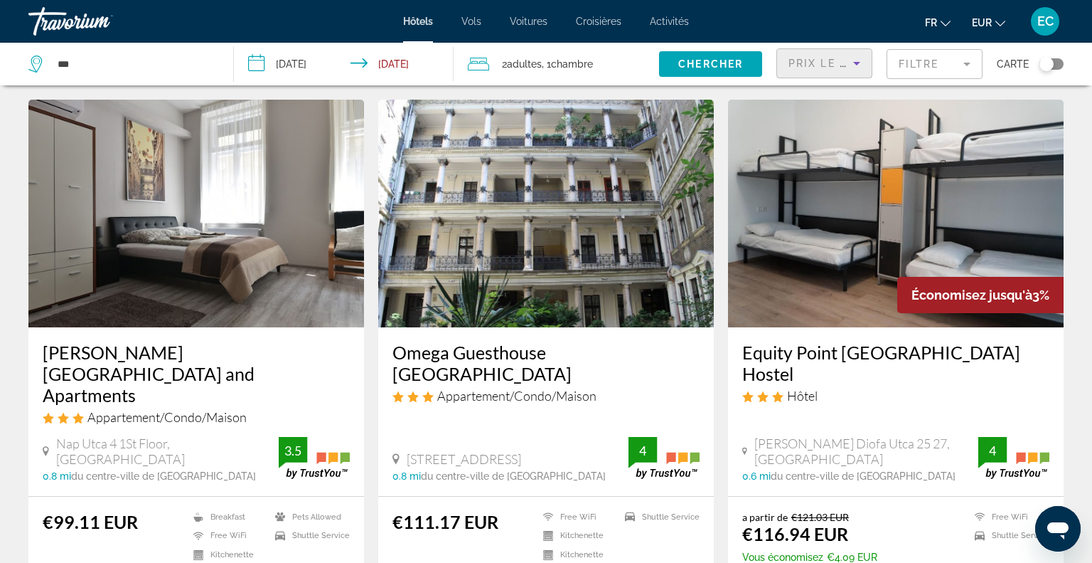
click at [554, 229] on img "Main content" at bounding box center [546, 214] width 336 height 228
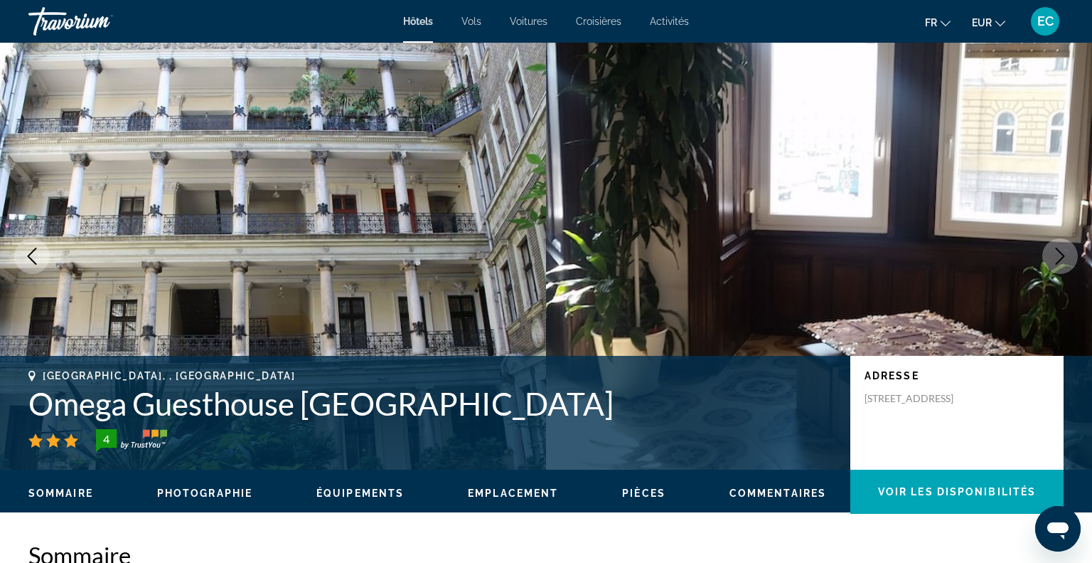
click at [1055, 260] on icon "Next image" at bounding box center [1060, 256] width 17 height 17
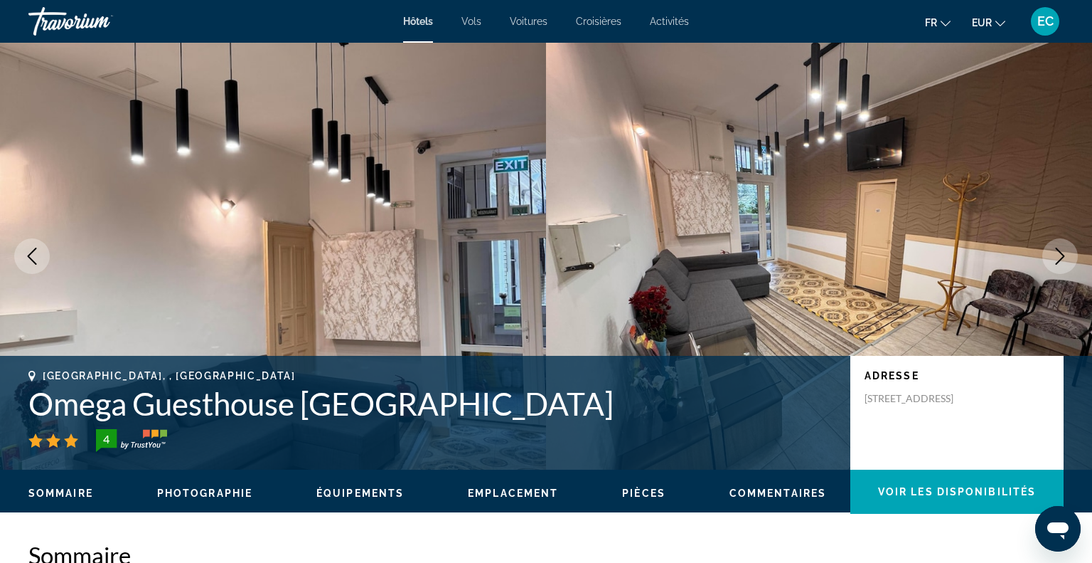
click at [1055, 260] on icon "Next image" at bounding box center [1060, 256] width 17 height 17
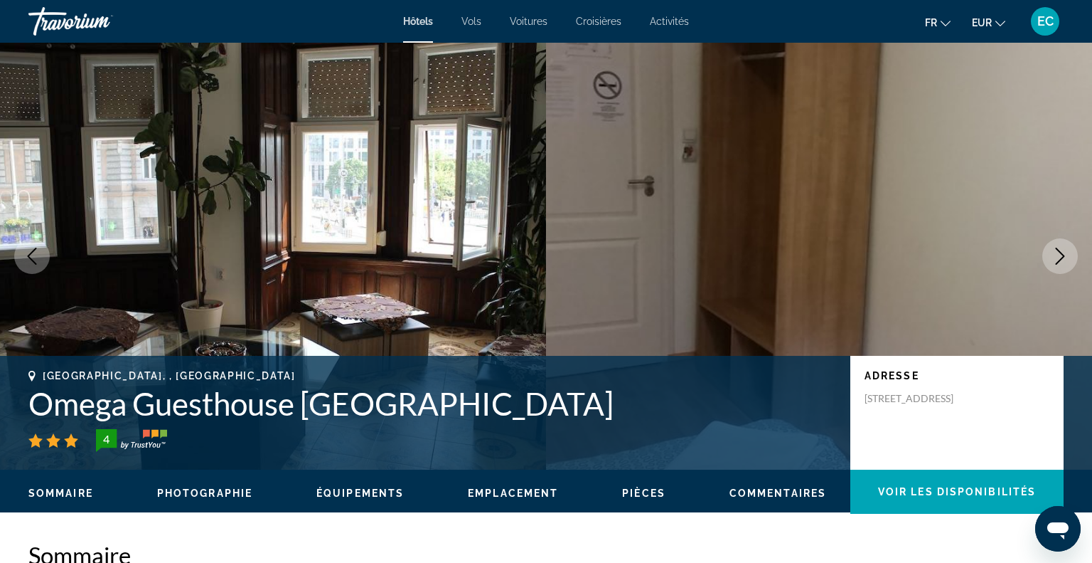
click at [1055, 260] on icon "Next image" at bounding box center [1060, 256] width 17 height 17
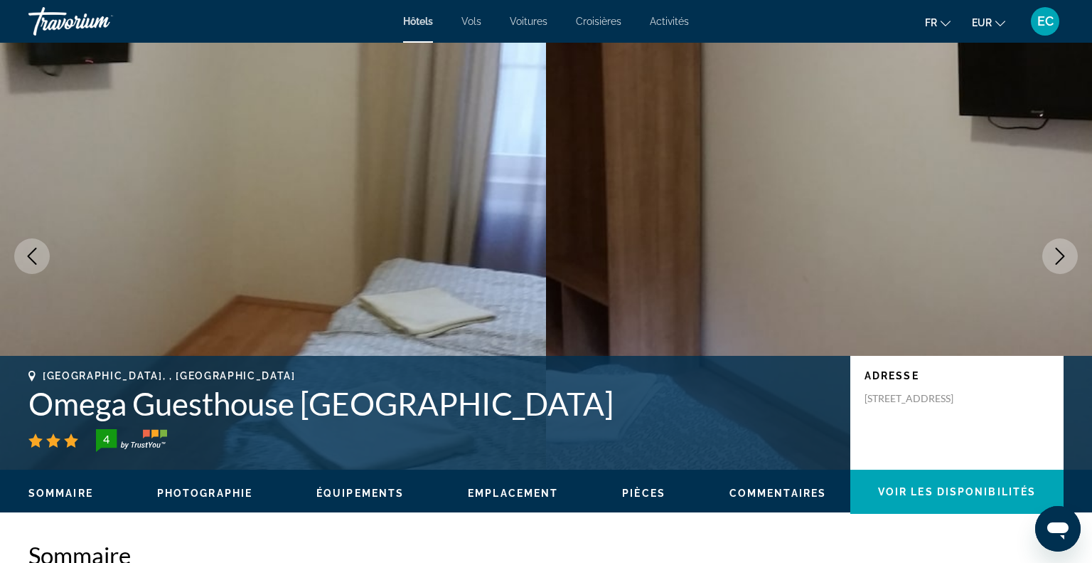
click at [1055, 260] on icon "Next image" at bounding box center [1060, 256] width 17 height 17
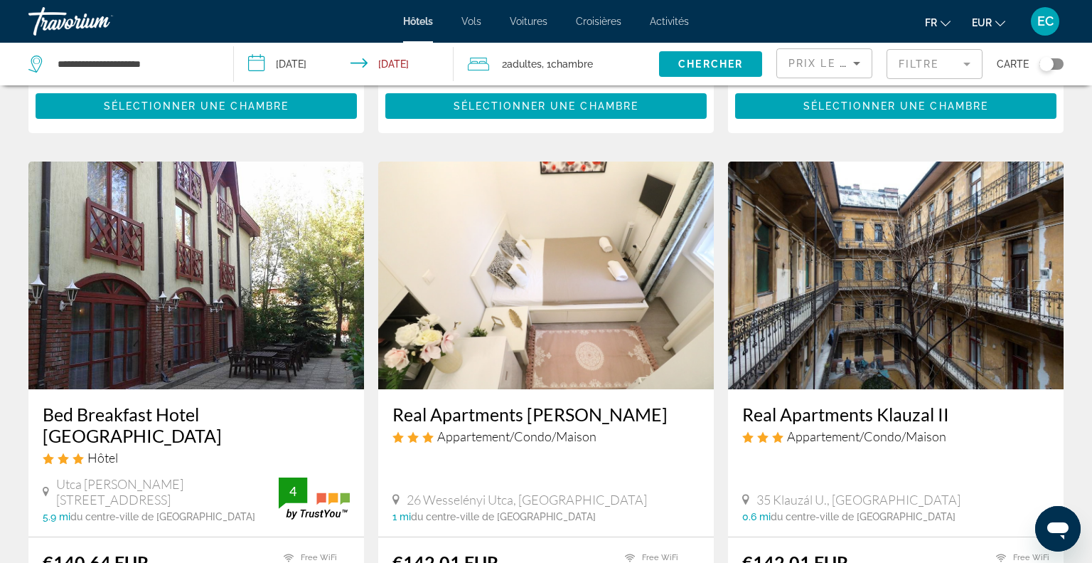
scroll to position [1053, 0]
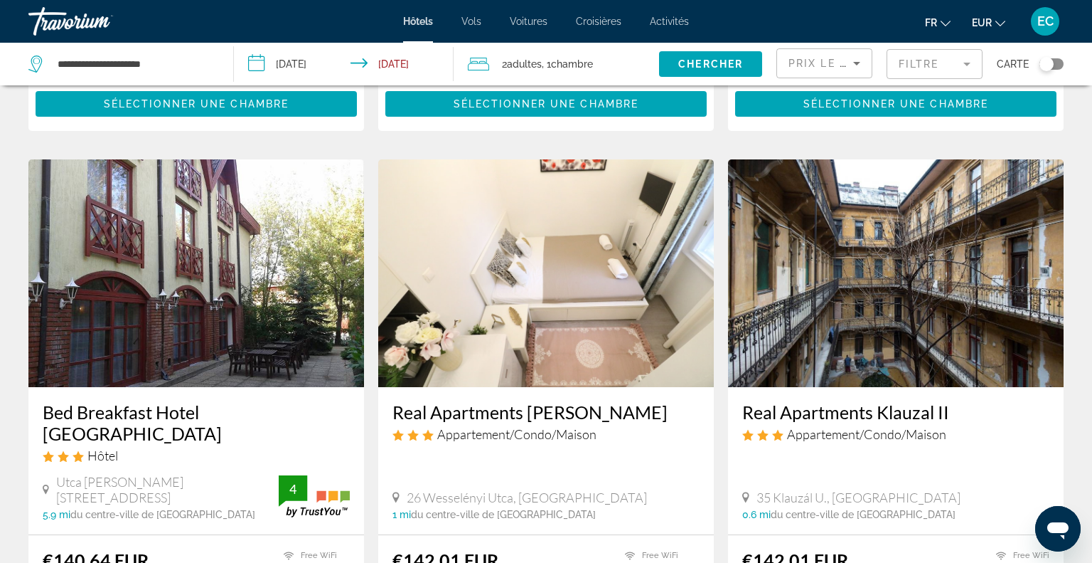
click at [911, 308] on img "Main content" at bounding box center [896, 273] width 336 height 228
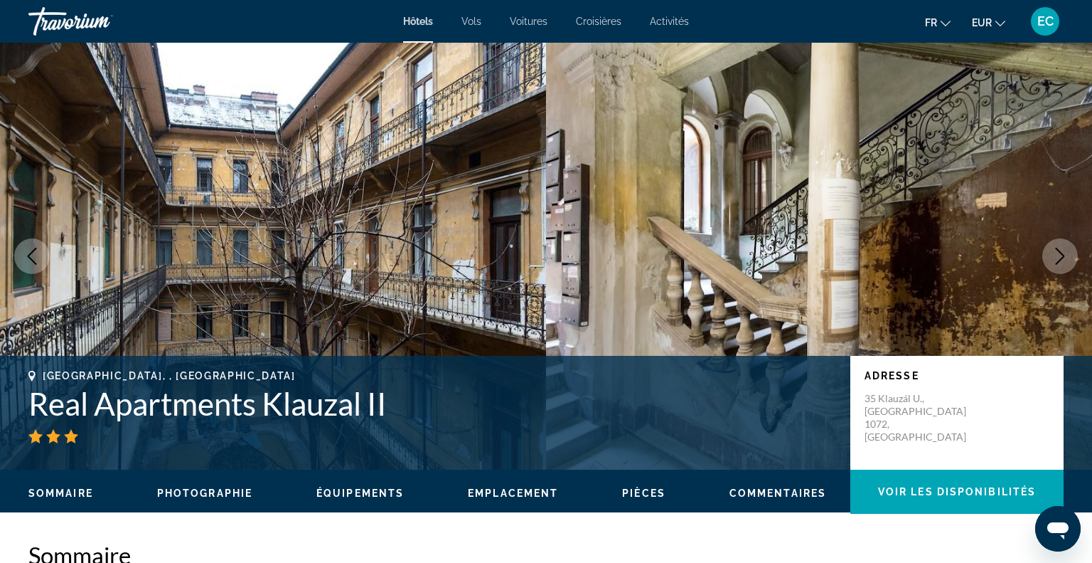
click at [1050, 256] on button "Next image" at bounding box center [1061, 256] width 36 height 36
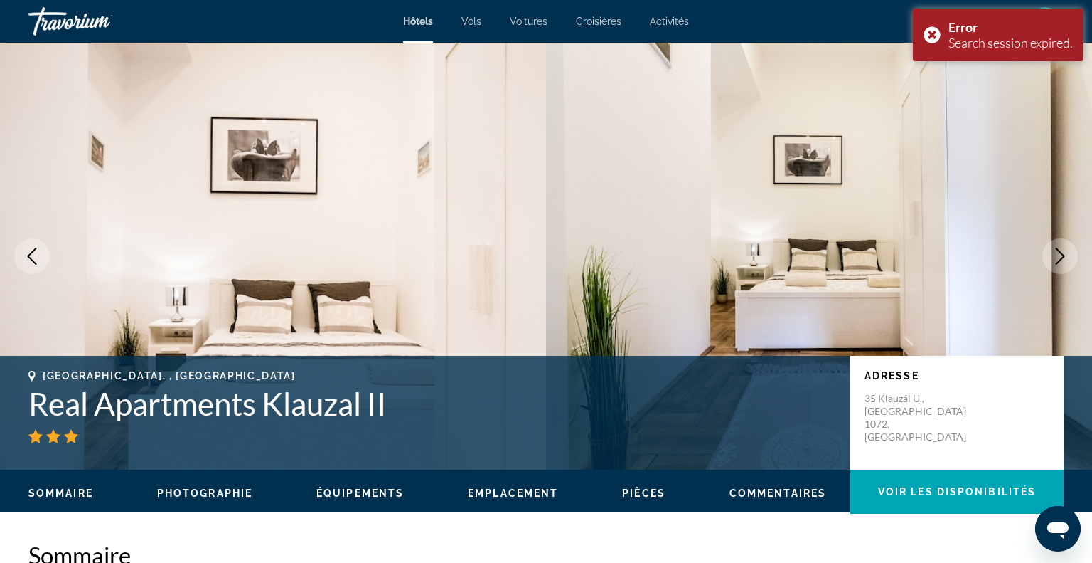
click at [1050, 256] on button "Next image" at bounding box center [1061, 256] width 36 height 36
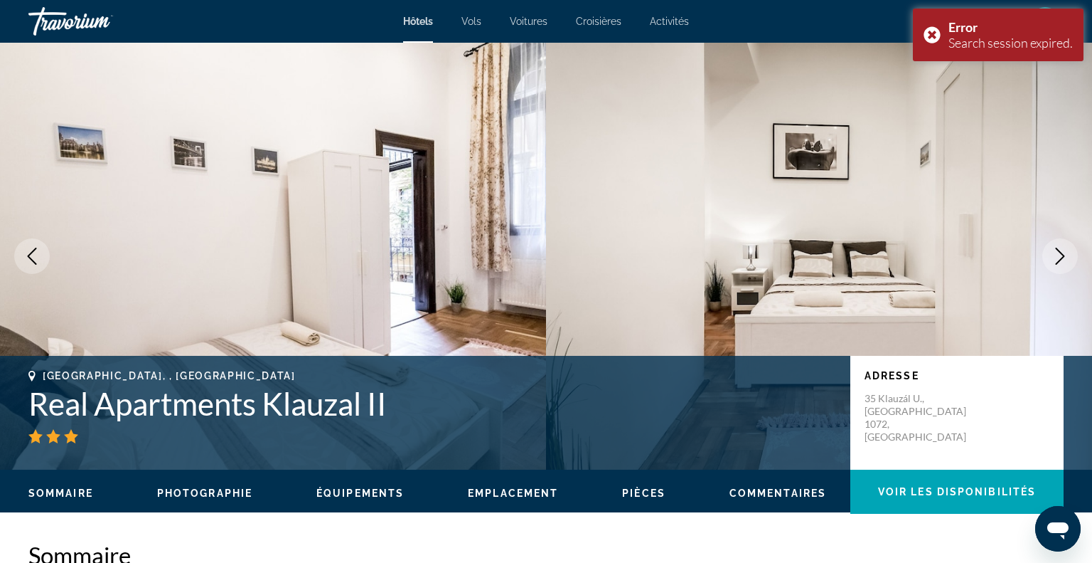
click at [1050, 256] on button "Next image" at bounding box center [1061, 256] width 36 height 36
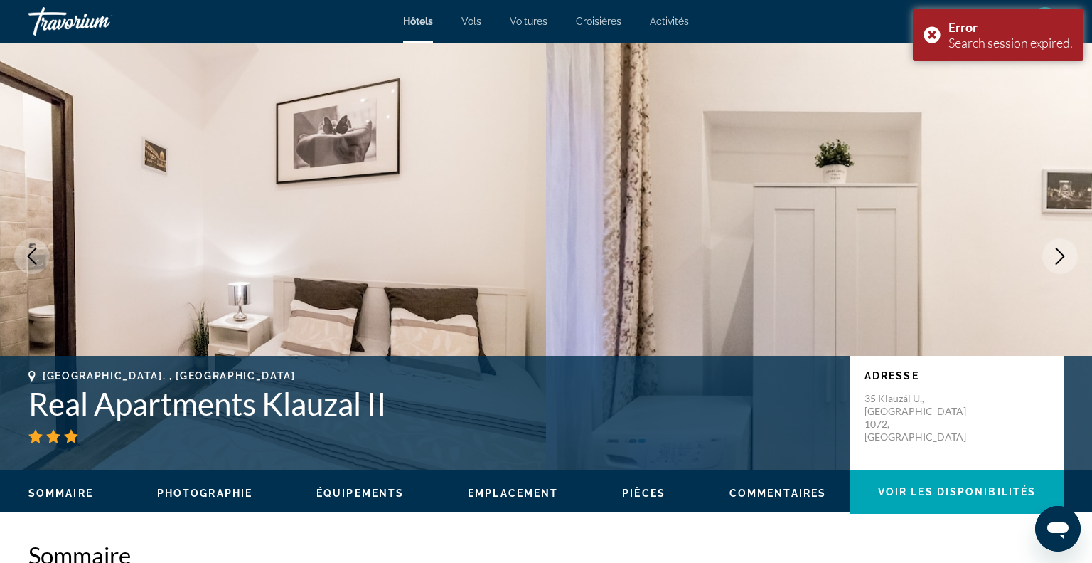
click at [1050, 256] on button "Next image" at bounding box center [1061, 256] width 36 height 36
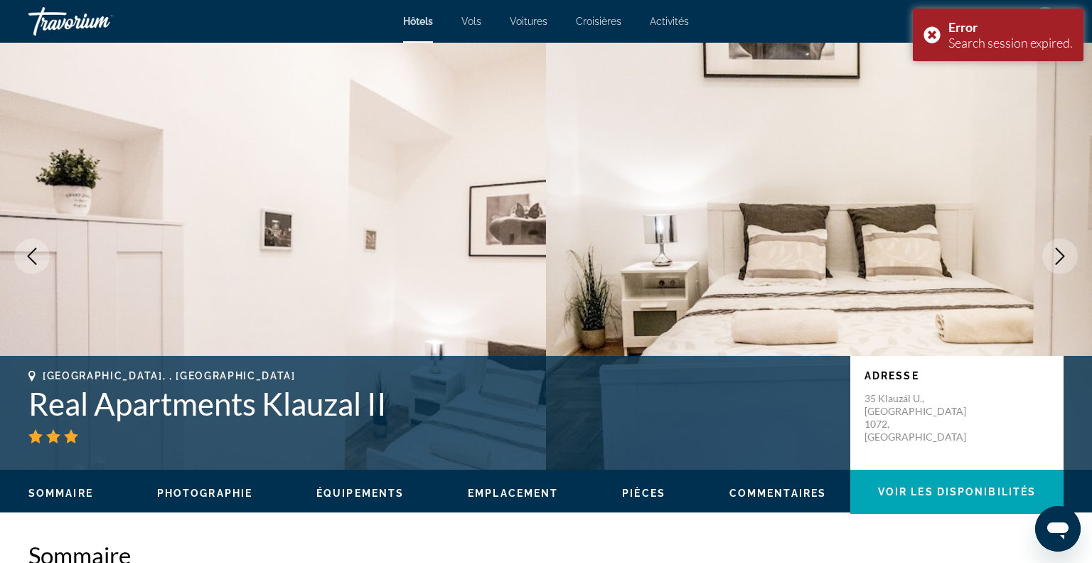
click at [1050, 256] on button "Next image" at bounding box center [1061, 256] width 36 height 36
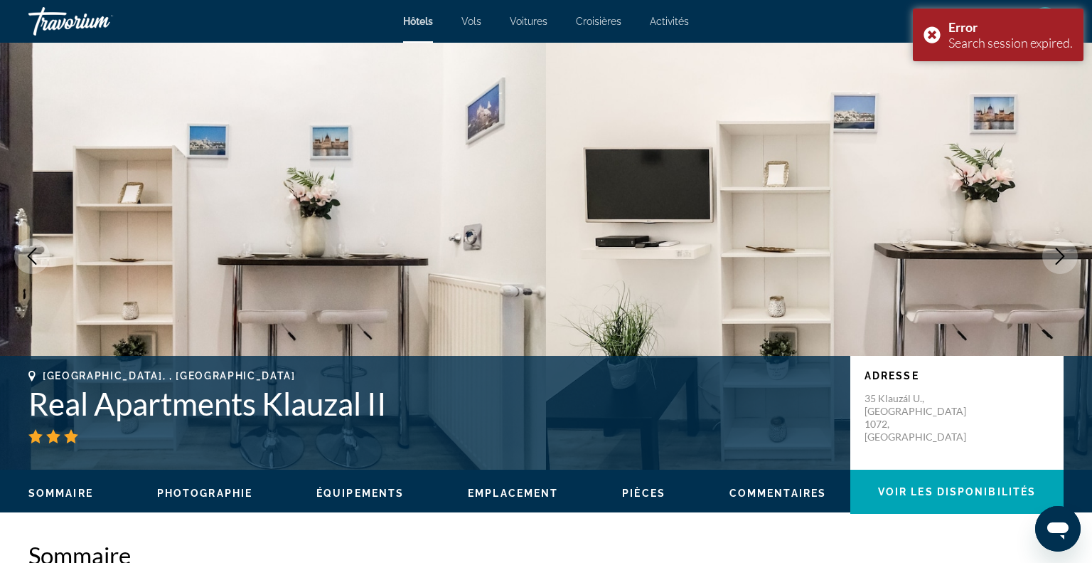
click at [1050, 256] on button "Next image" at bounding box center [1061, 256] width 36 height 36
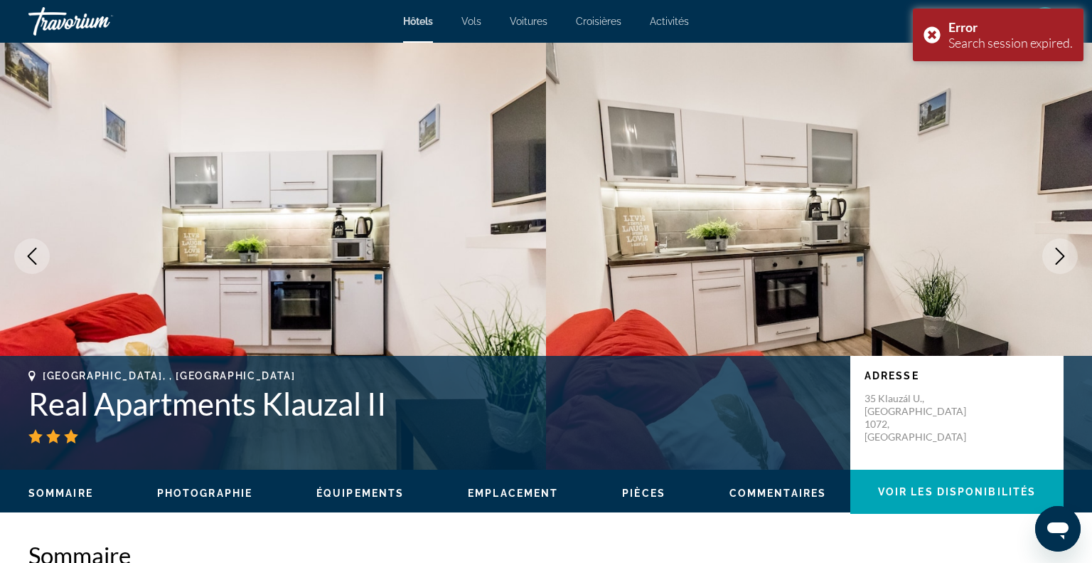
click at [1050, 256] on button "Next image" at bounding box center [1061, 256] width 36 height 36
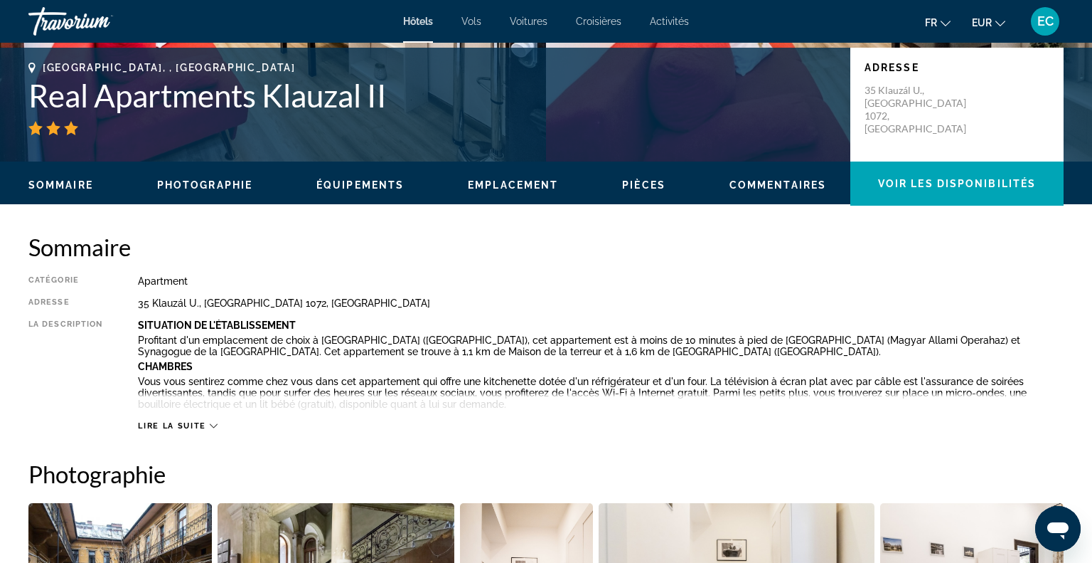
scroll to position [302, 0]
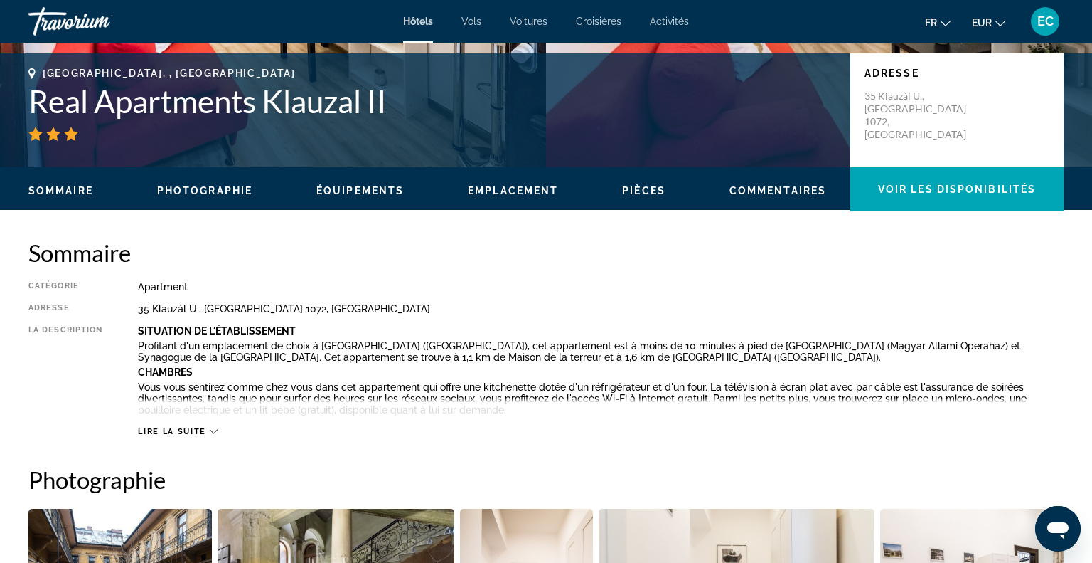
click at [195, 436] on button "Lire la suite" at bounding box center [177, 431] width 79 height 11
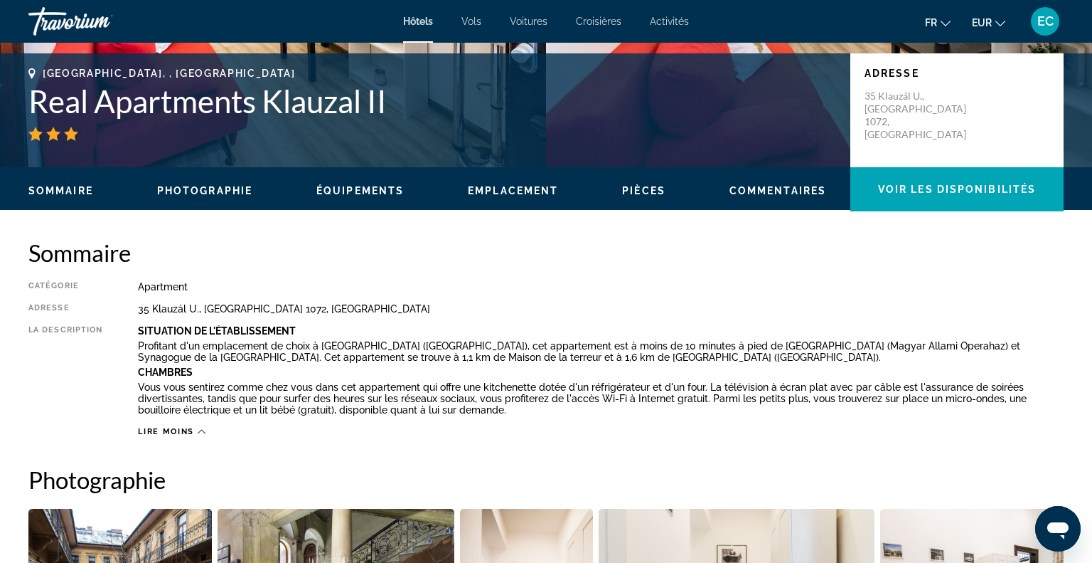
click at [223, 187] on span "Photographie" at bounding box center [204, 190] width 95 height 11
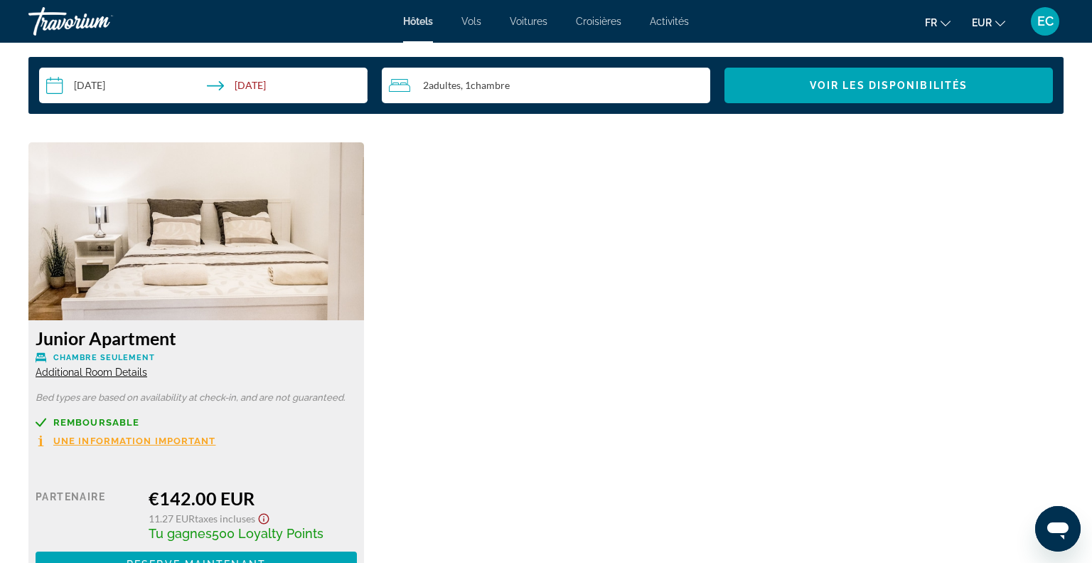
scroll to position [1947, 0]
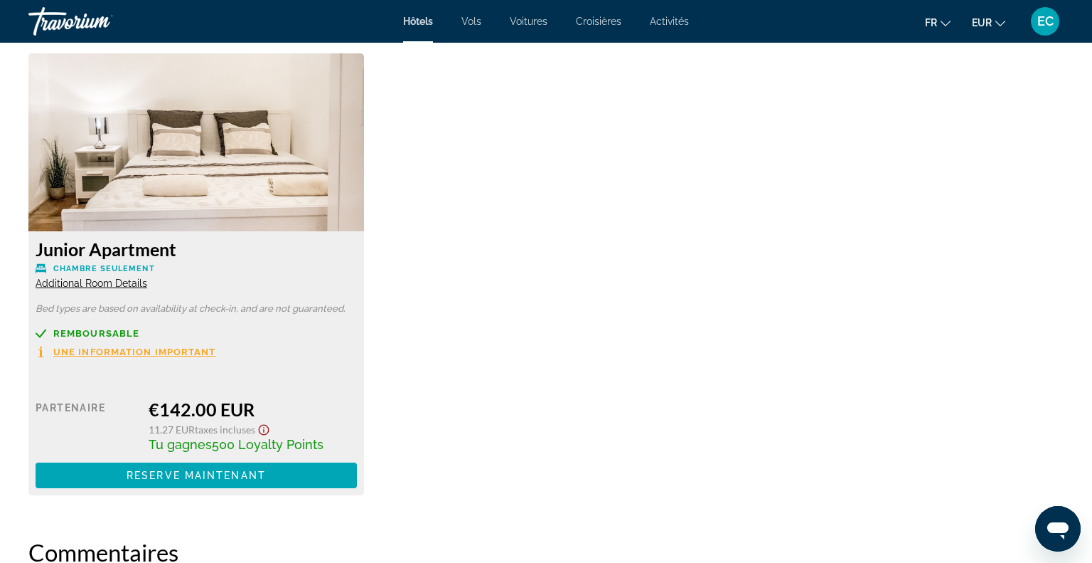
click at [134, 283] on span "Additional Room Details" at bounding box center [92, 282] width 112 height 11
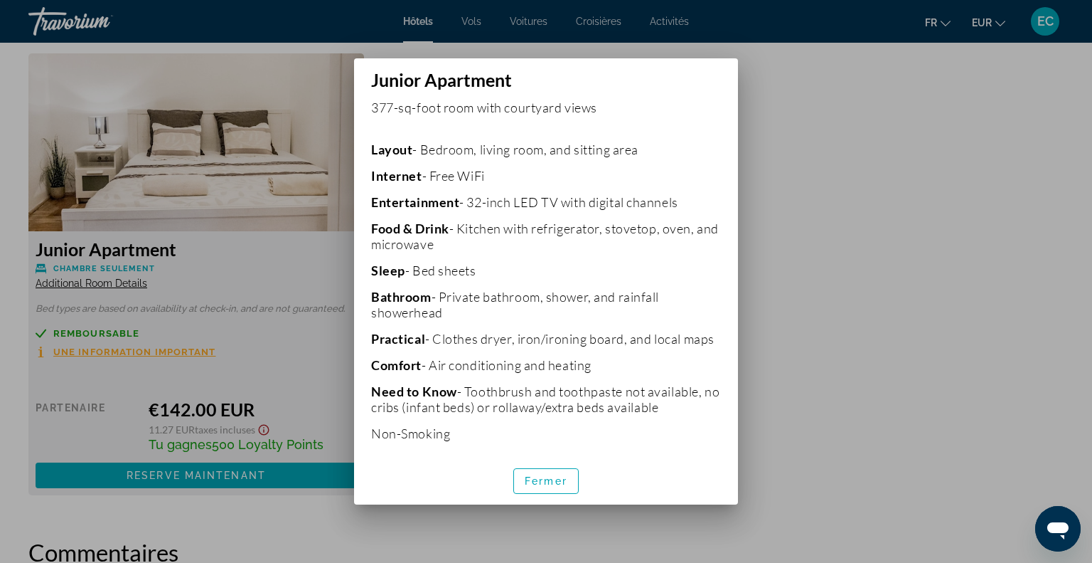
scroll to position [597, 0]
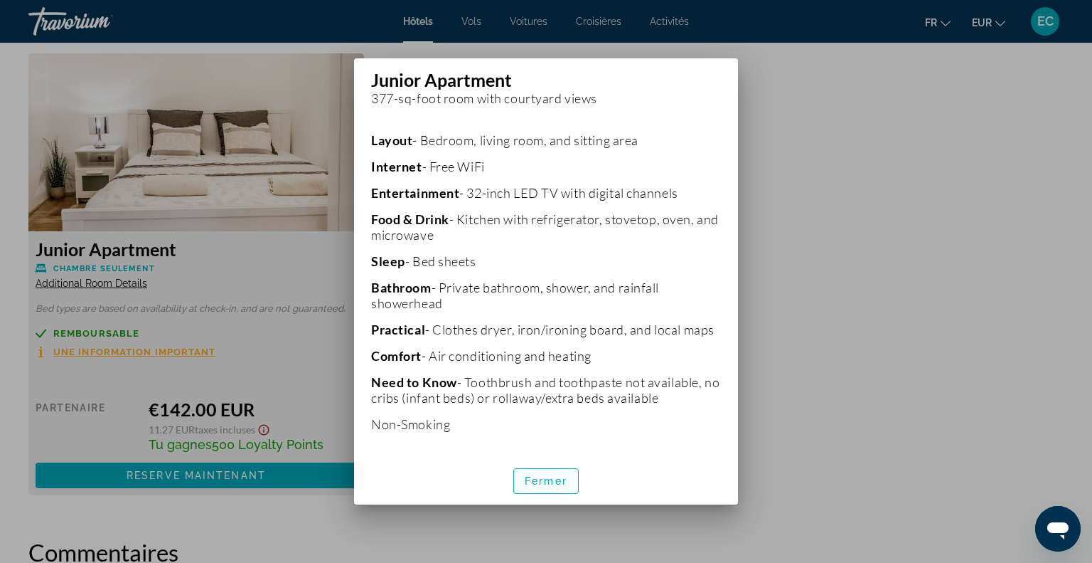
click at [546, 477] on span "Fermer" at bounding box center [546, 480] width 43 height 11
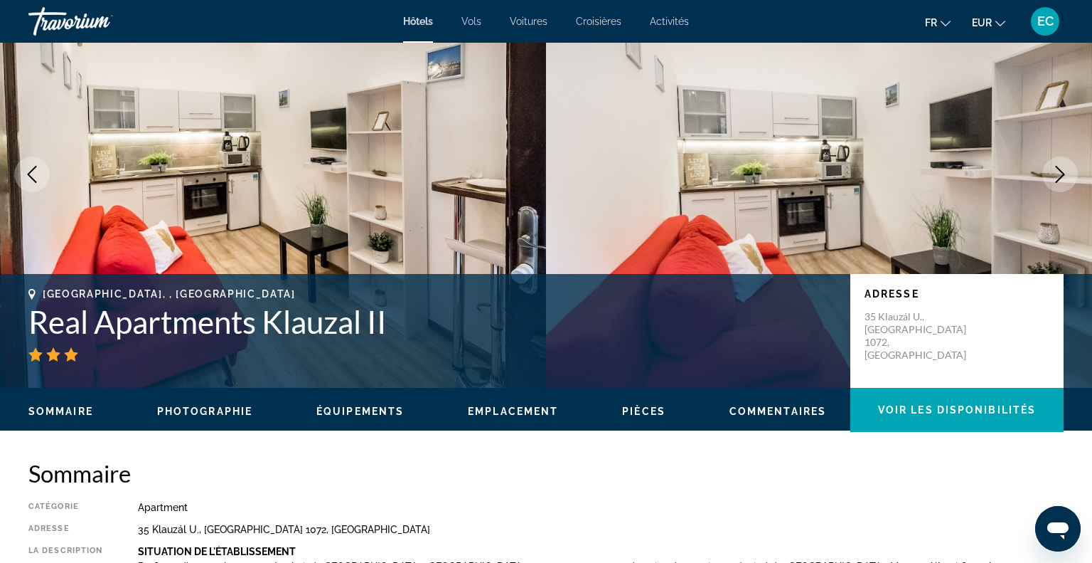
scroll to position [0, 0]
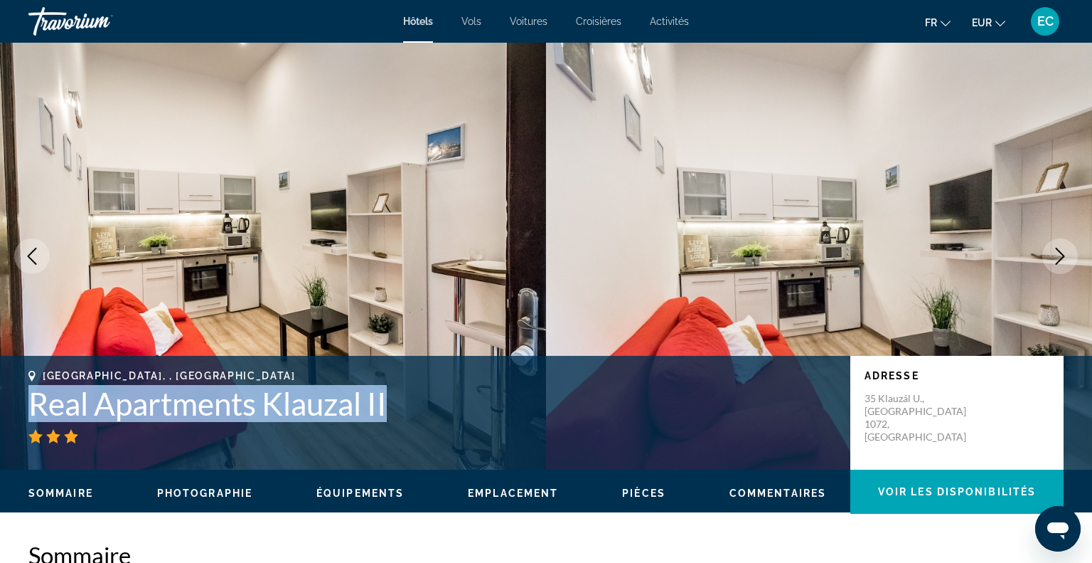
drag, startPoint x: 26, startPoint y: 399, endPoint x: 396, endPoint y: 405, distance: 370.6
click at [396, 405] on div "Budapest, , Hungary Real Apartments Klauzal II Adresse 35 Klauzál U., Budapest …" at bounding box center [546, 412] width 1092 height 85
copy h1 "Real Apartments Klauzal II"
